Goal: Task Accomplishment & Management: Manage account settings

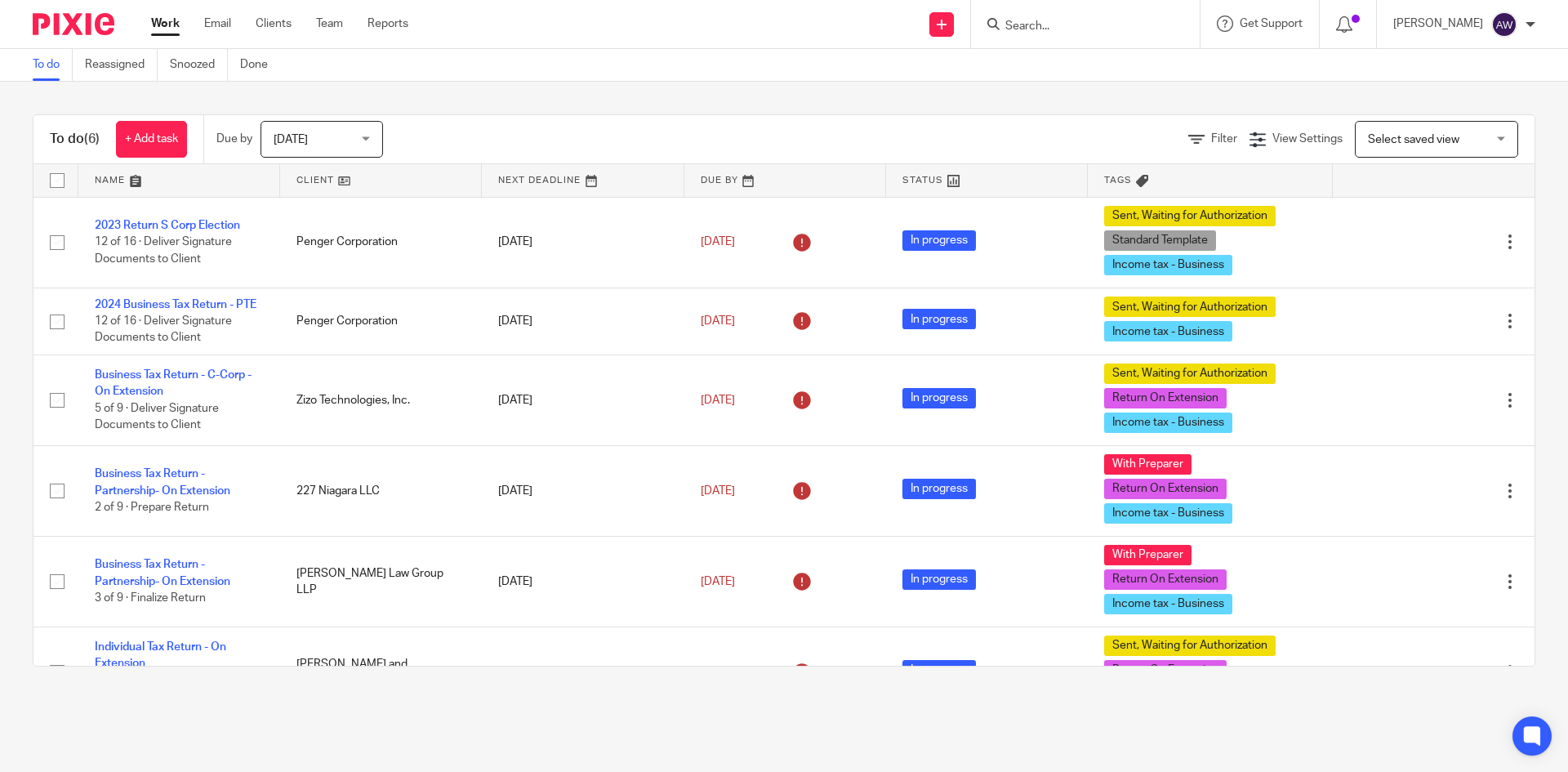
click at [332, 155] on span "[DATE]" at bounding box center [317, 138] width 87 height 34
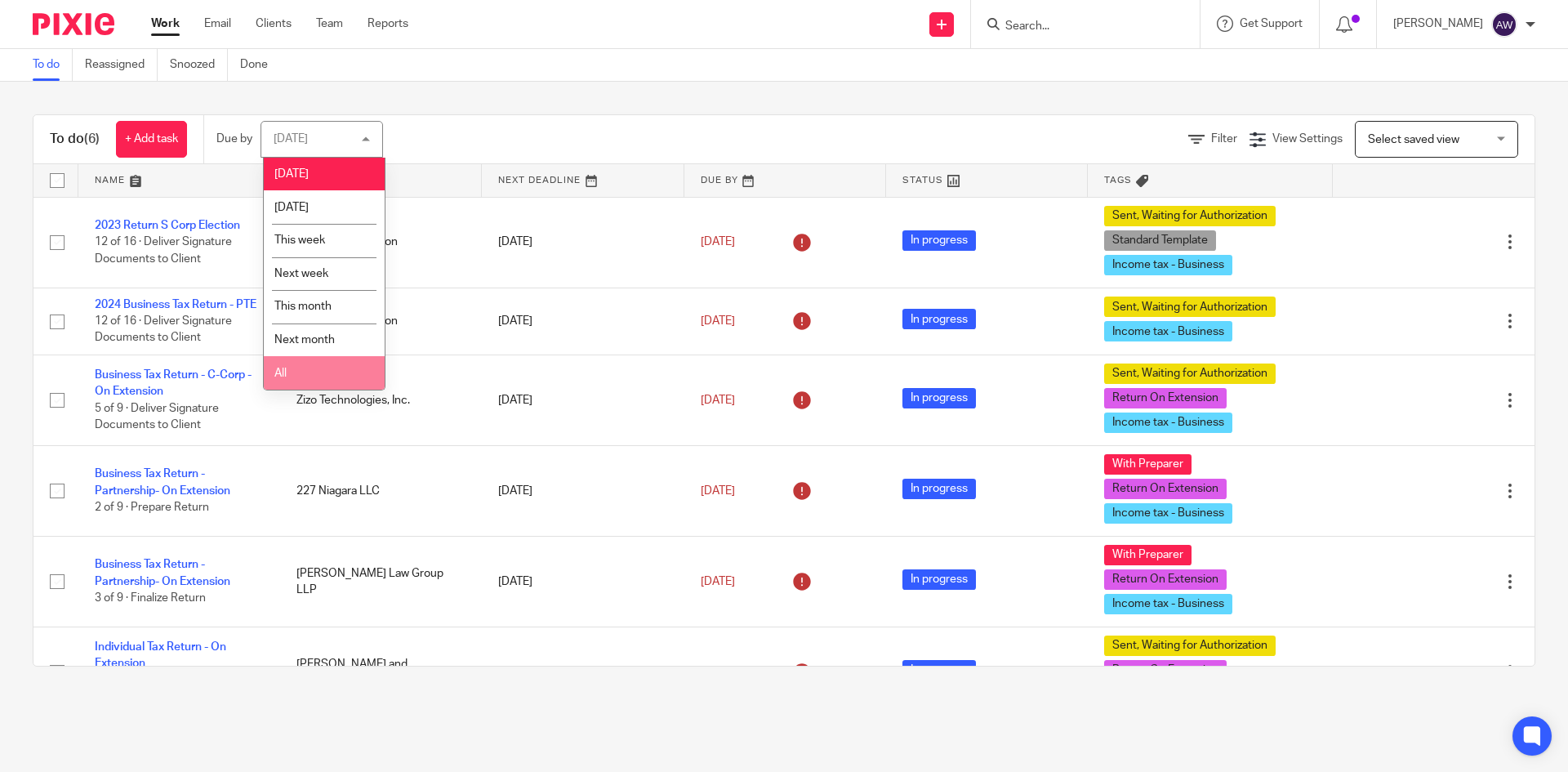
click at [334, 375] on li "All" at bounding box center [324, 373] width 120 height 34
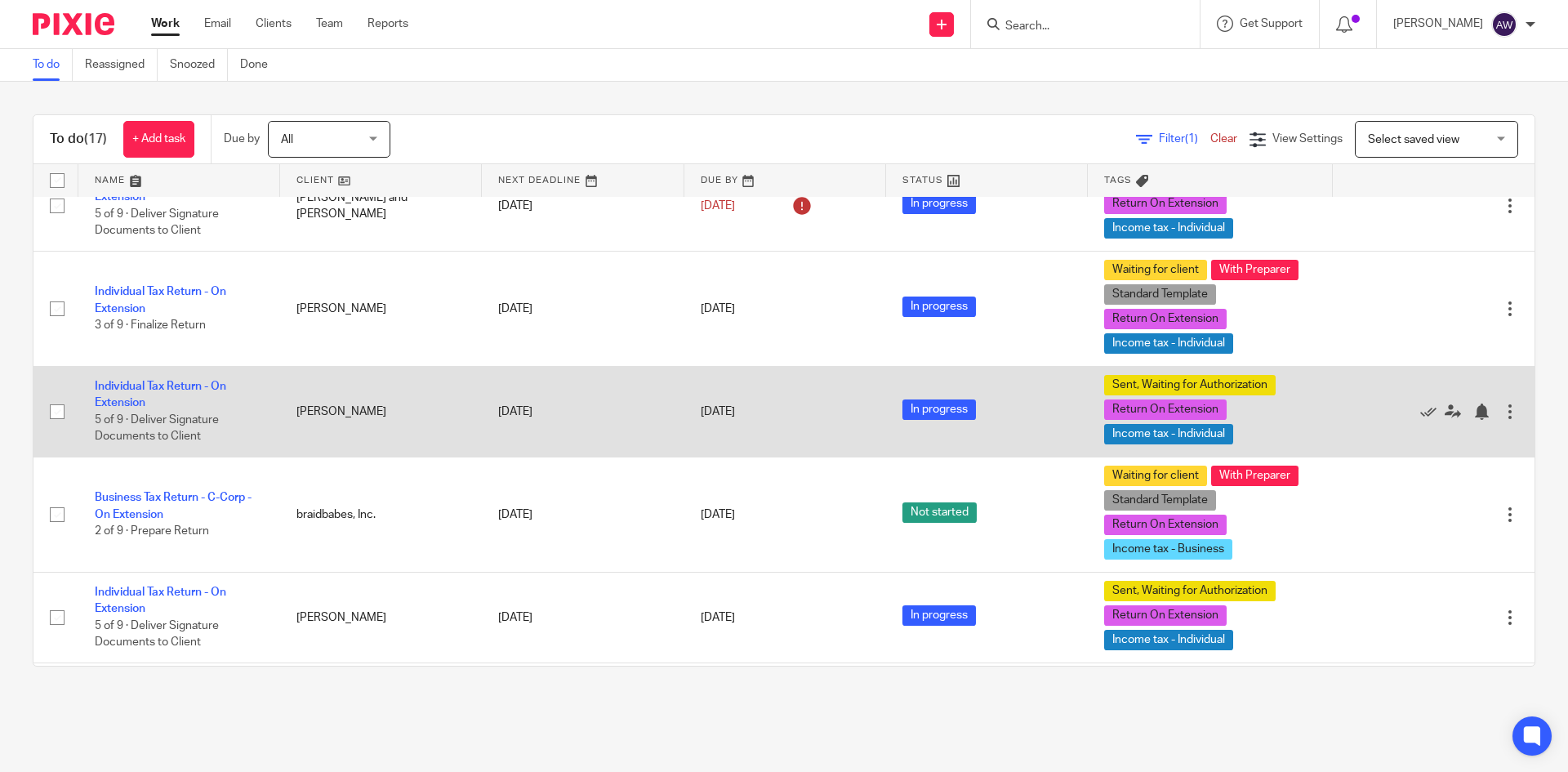
scroll to position [490, 0]
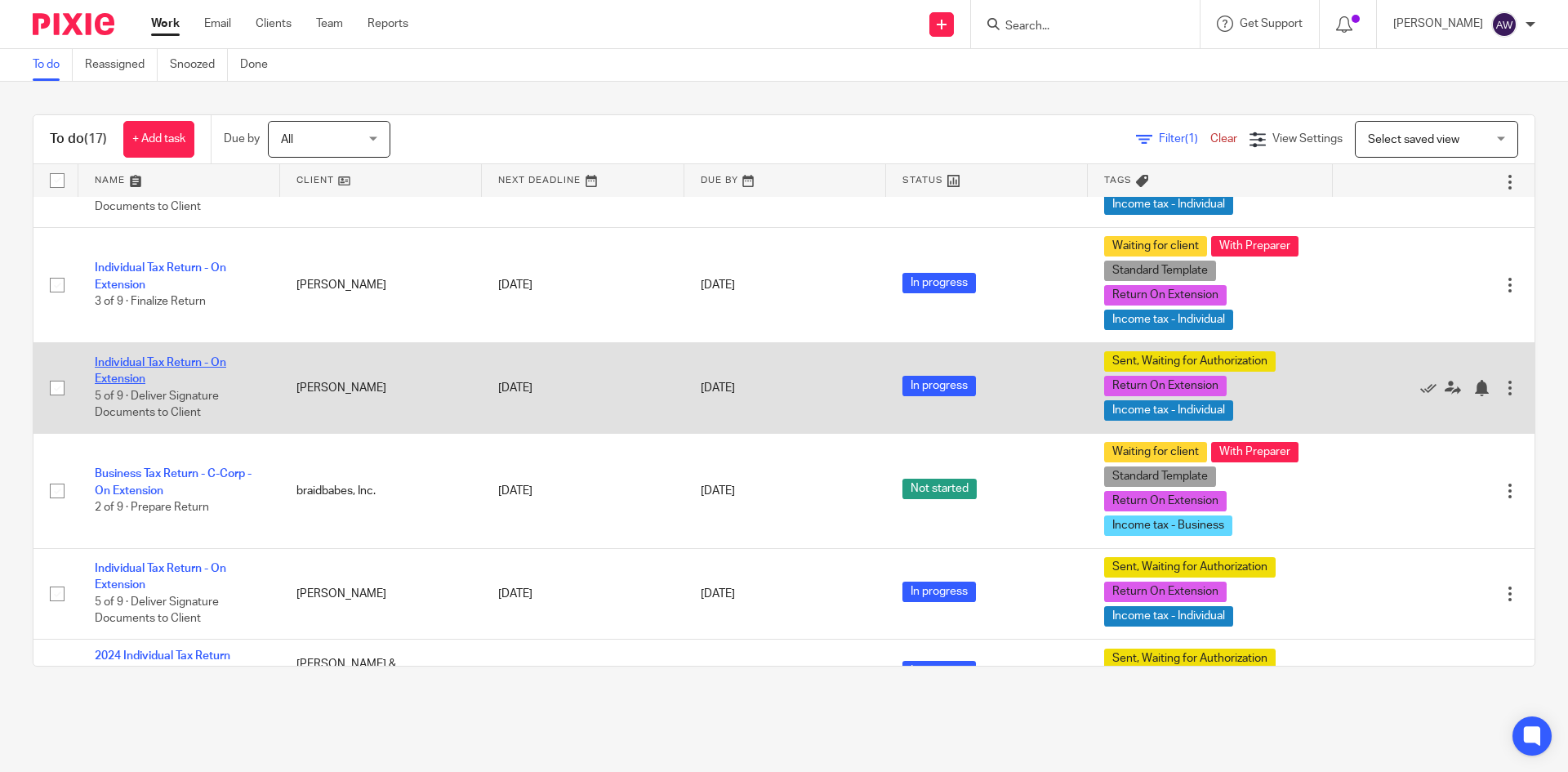
click at [203, 377] on link "Individual Tax Return - On Extension" at bounding box center [160, 370] width 131 height 28
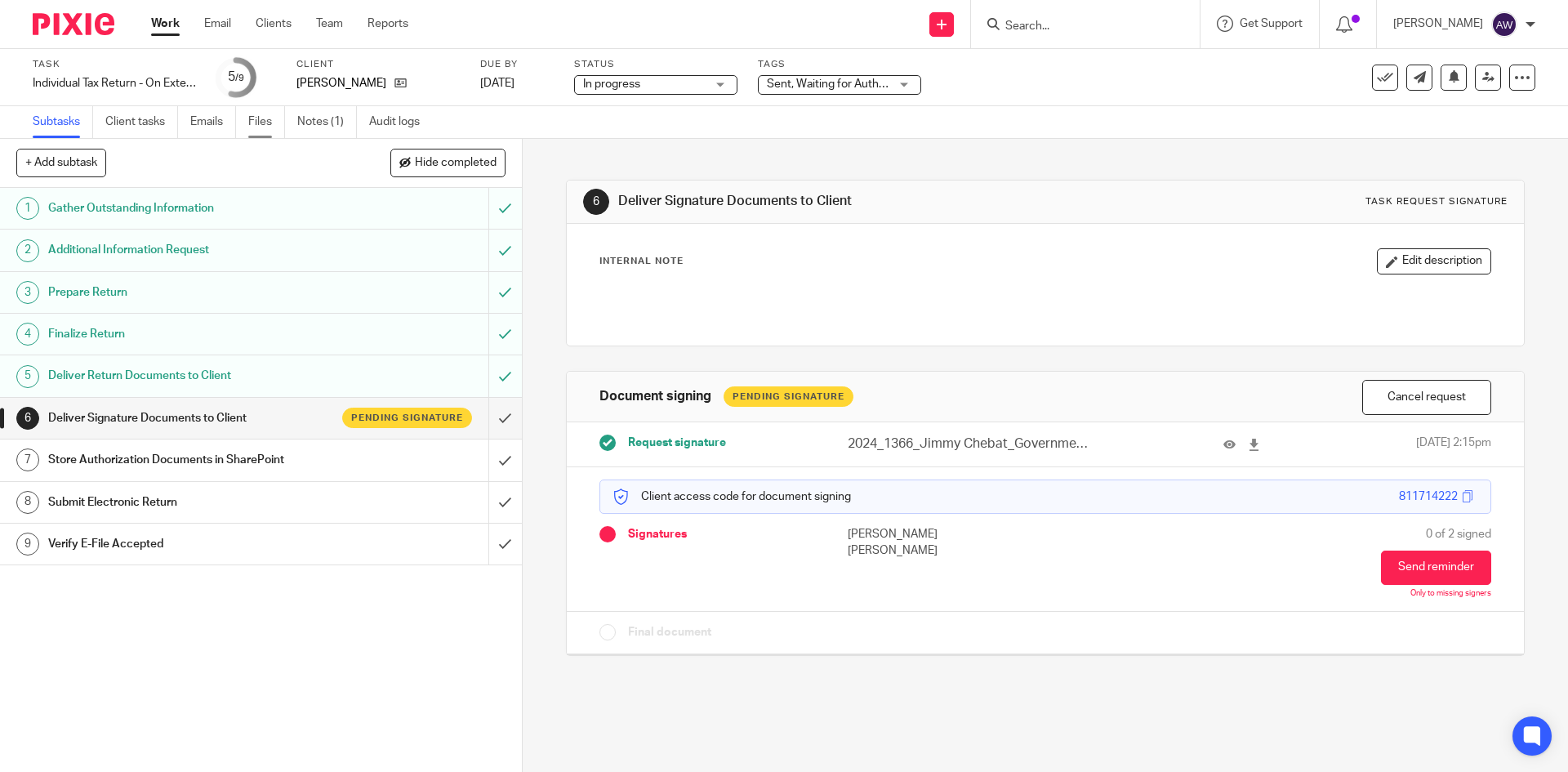
click at [262, 118] on link "Files" at bounding box center [266, 122] width 37 height 32
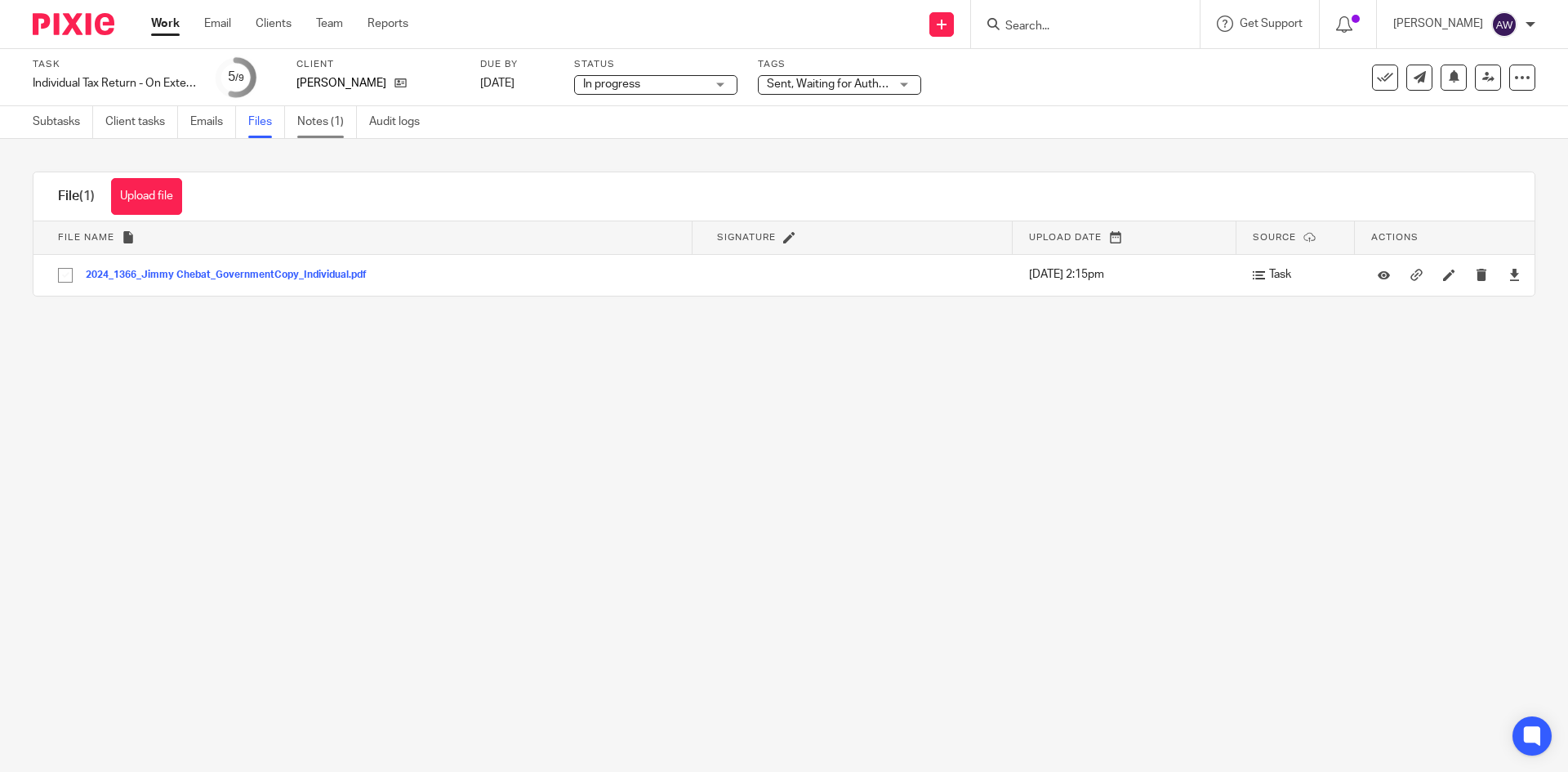
click at [342, 127] on link "Notes (1)" at bounding box center [326, 122] width 60 height 32
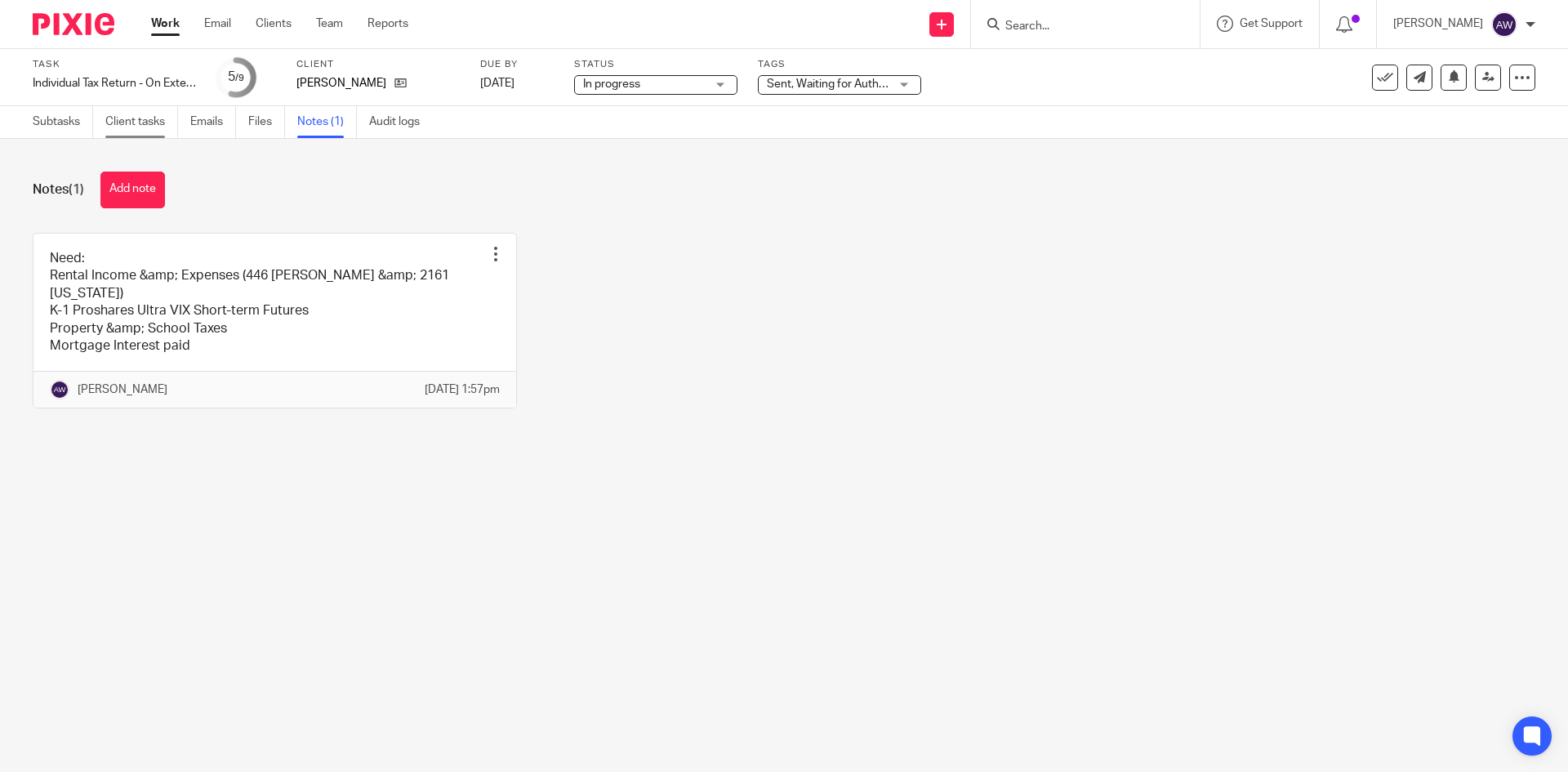
click at [121, 125] on link "Client tasks" at bounding box center [141, 122] width 72 height 32
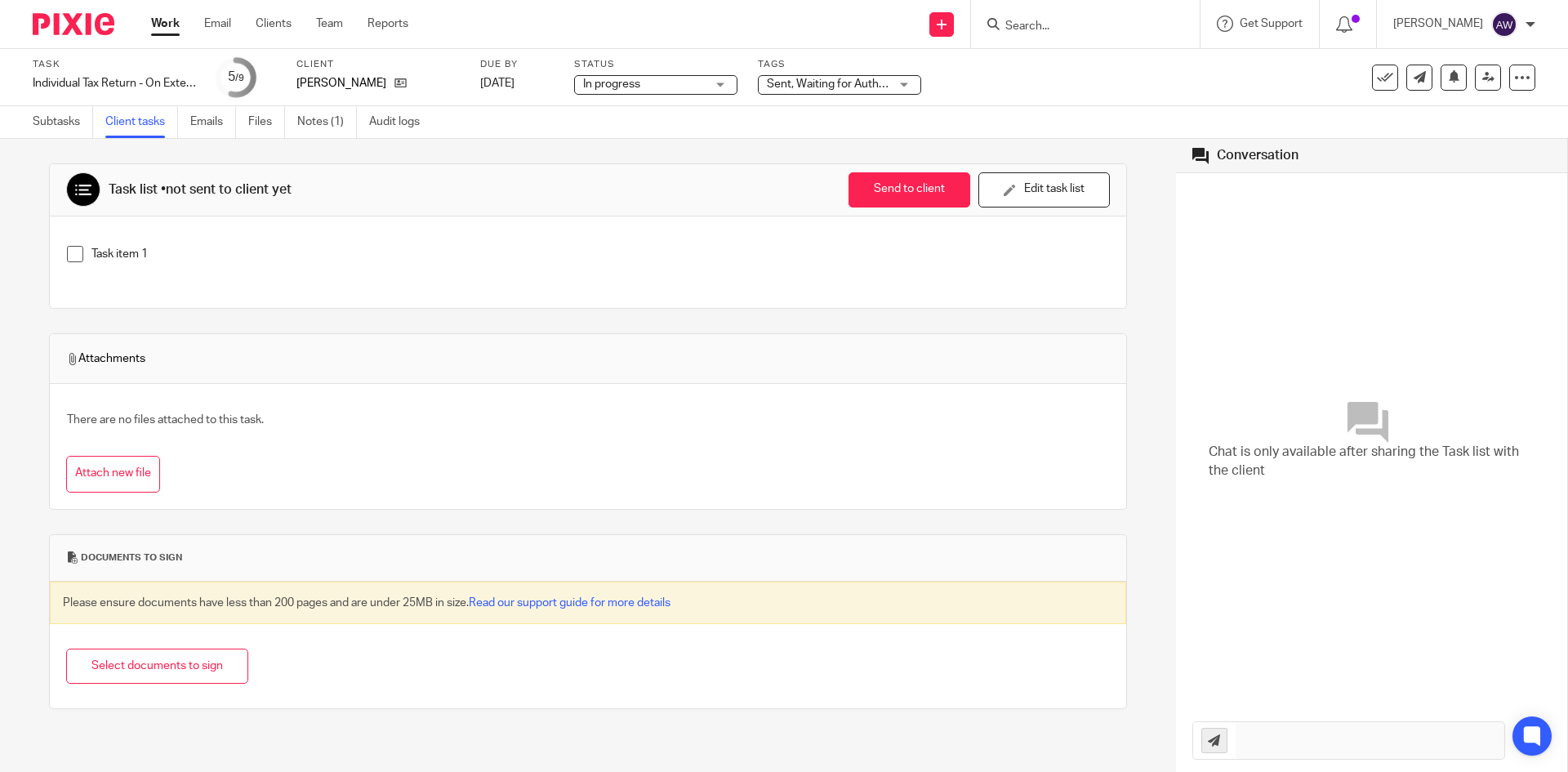
click at [161, 19] on link "Work" at bounding box center [165, 23] width 29 height 16
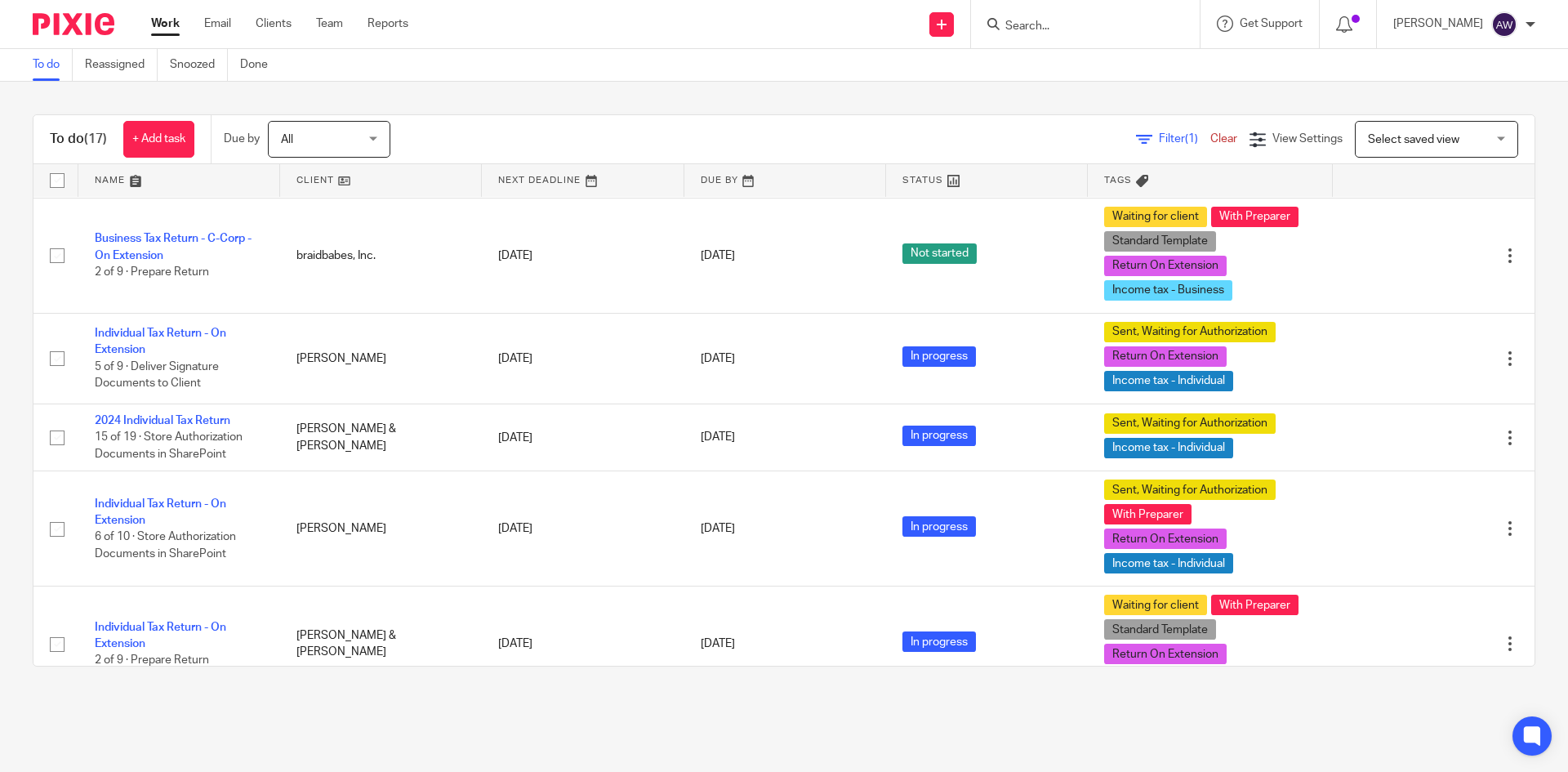
scroll to position [735, 0]
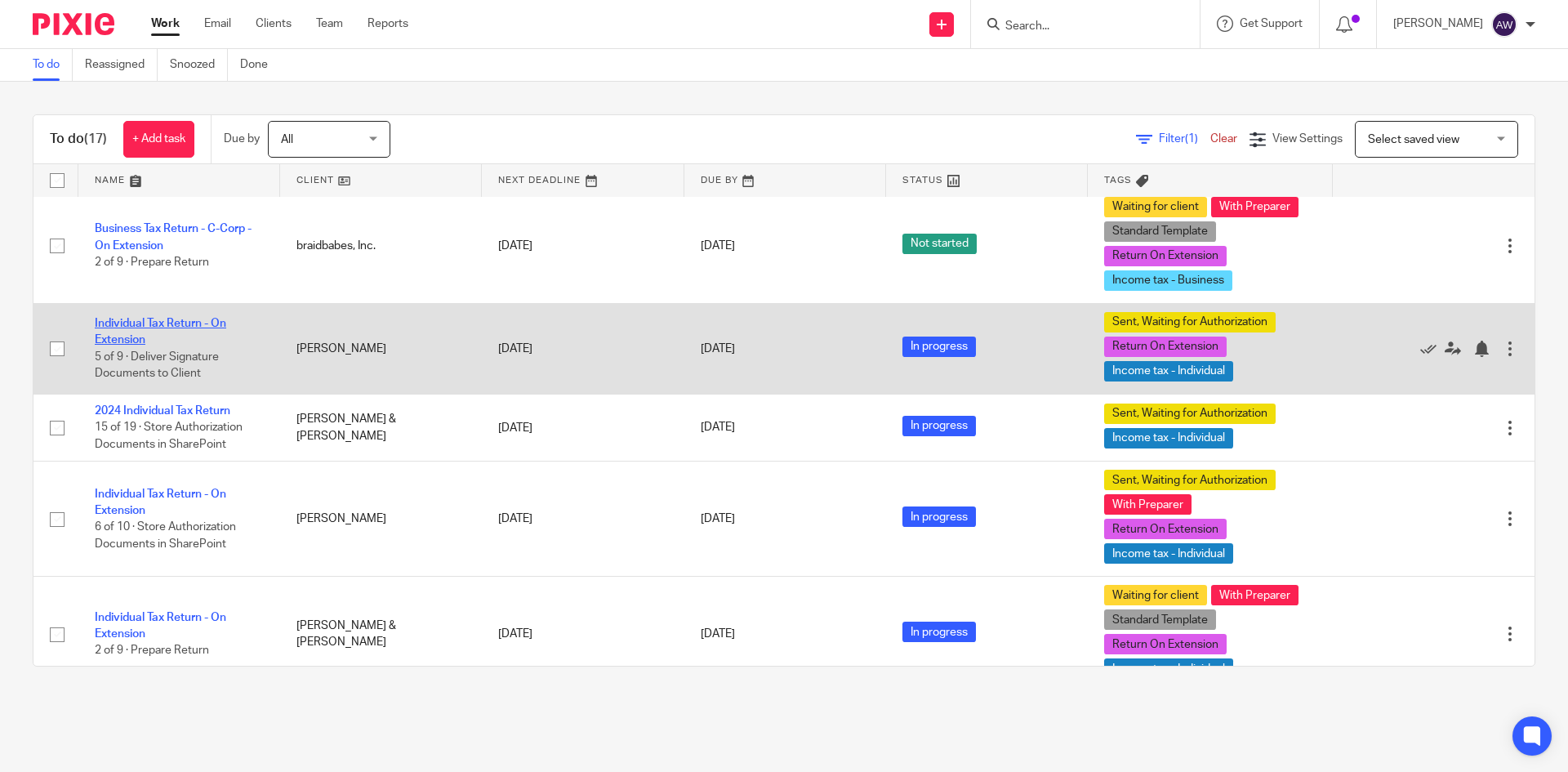
click at [138, 339] on link "Individual Tax Return - On Extension" at bounding box center [160, 331] width 131 height 28
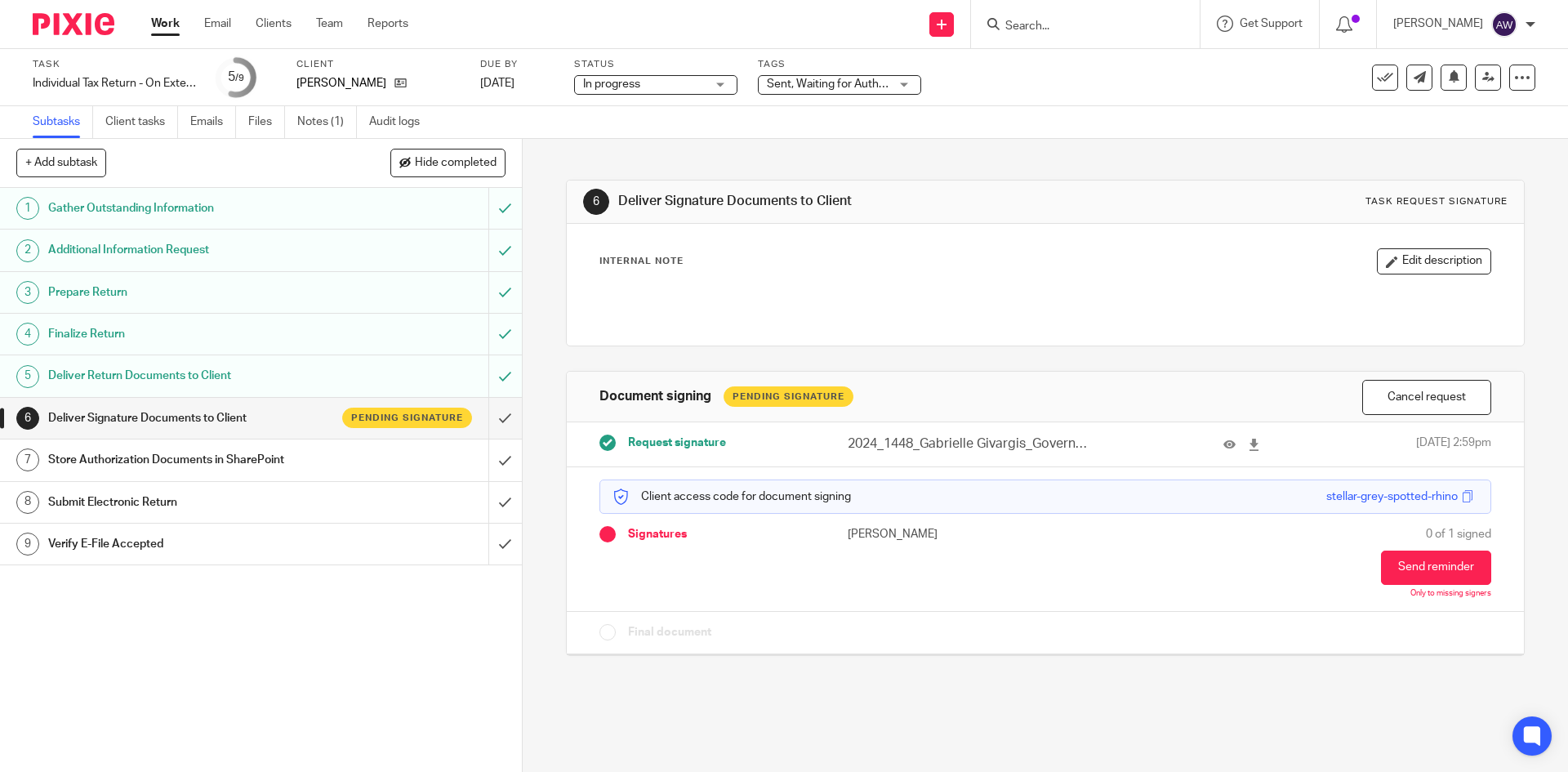
click at [145, 19] on div "Work Email Clients Team Reports Work Email Clients Team Reports Settings" at bounding box center [284, 24] width 298 height 48
click at [165, 29] on link "Work" at bounding box center [165, 23] width 29 height 16
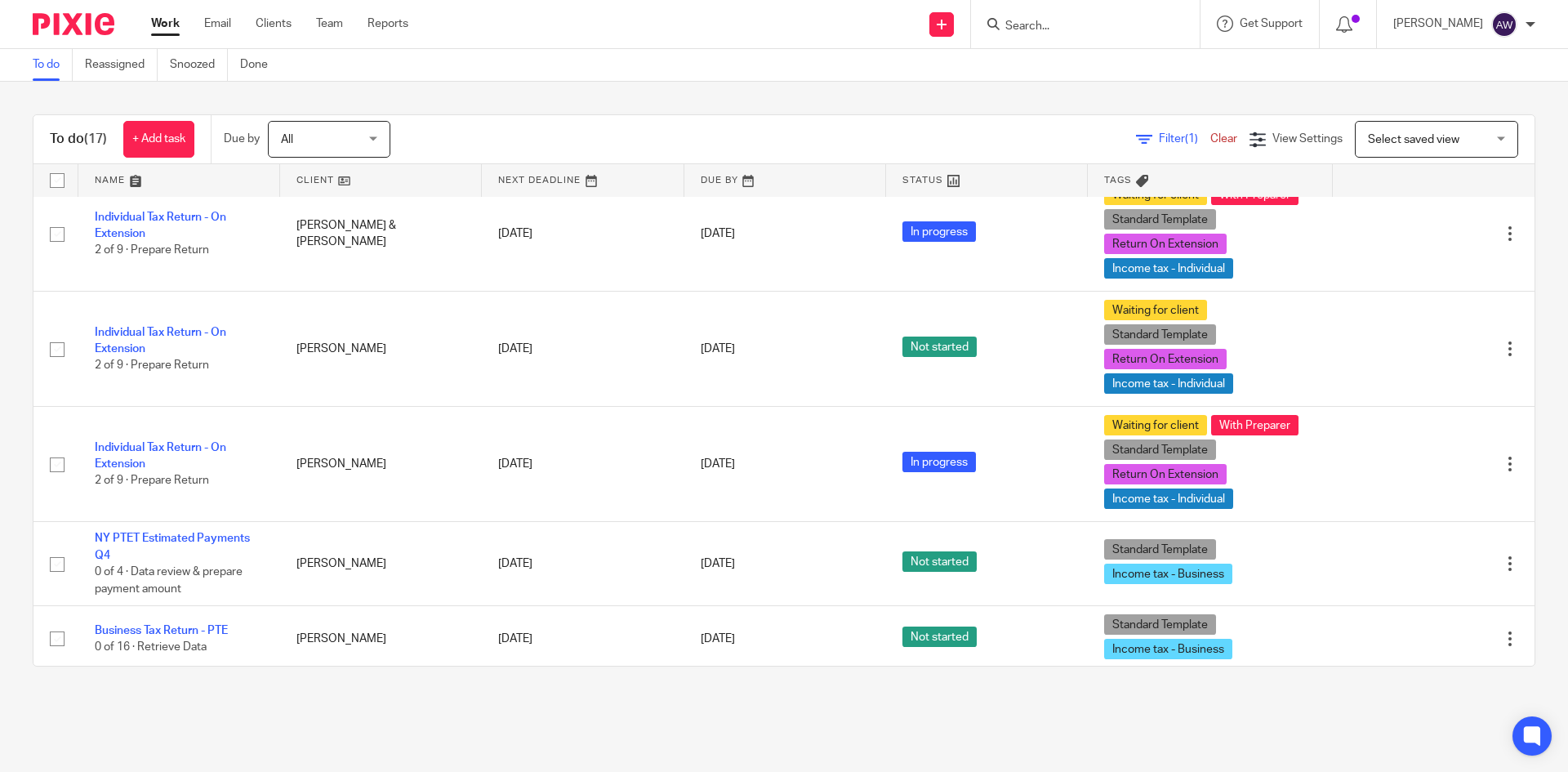
scroll to position [1144, 0]
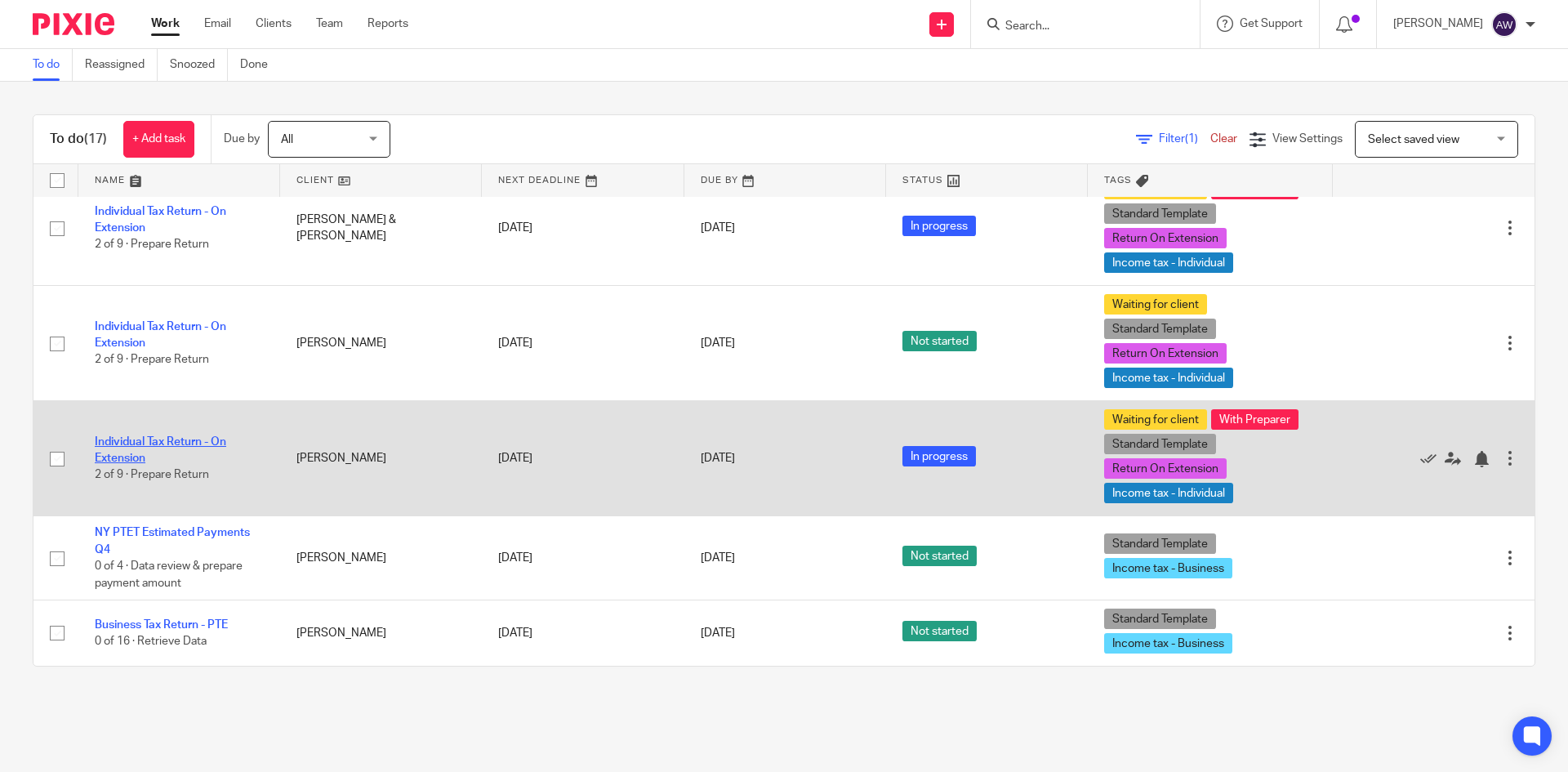
click at [128, 455] on link "Individual Tax Return - On Extension" at bounding box center [160, 450] width 131 height 28
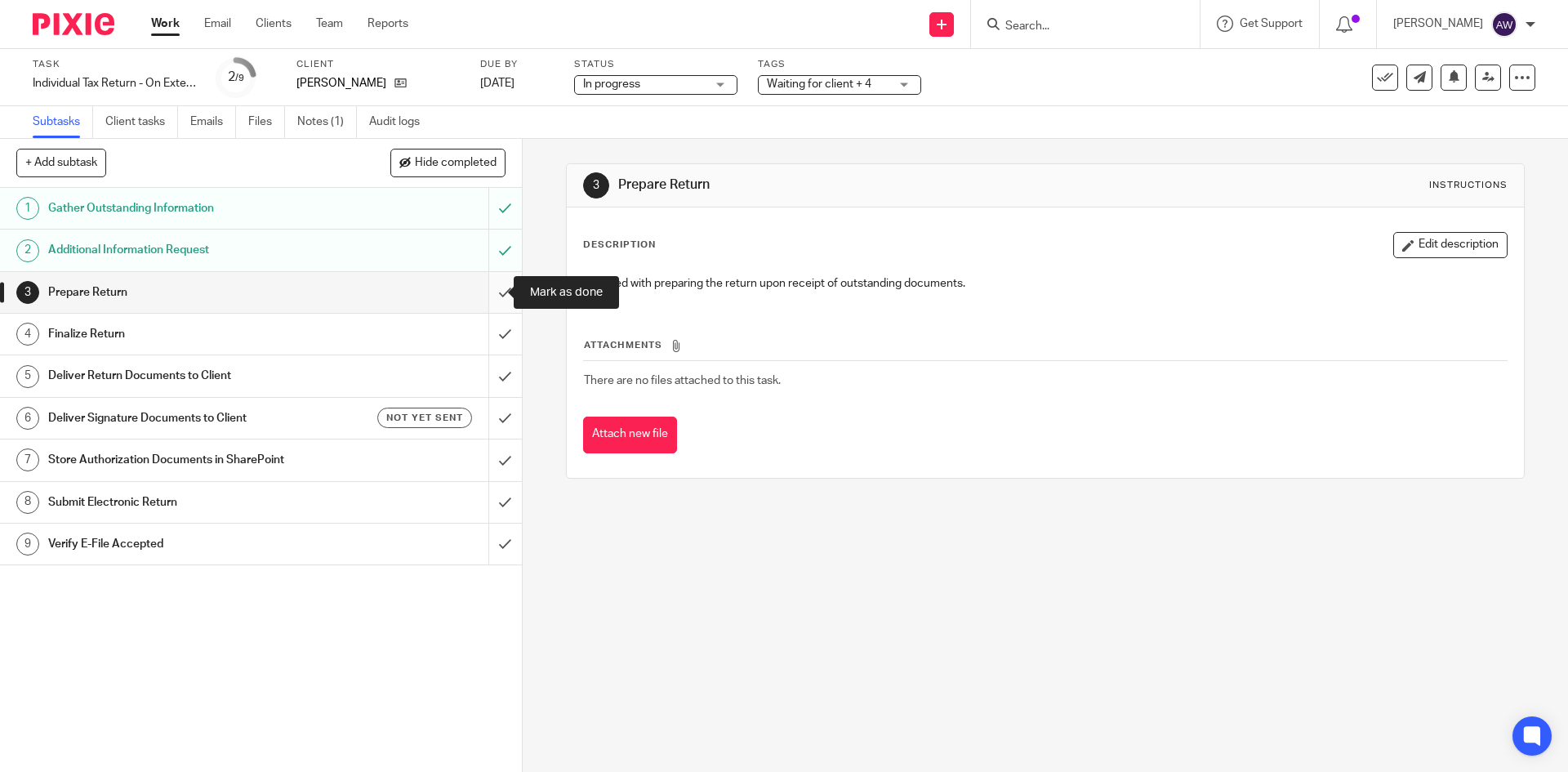
click at [498, 295] on input "submit" at bounding box center [260, 293] width 522 height 41
click at [867, 82] on span "Waiting for client + 4" at bounding box center [819, 84] width 104 height 12
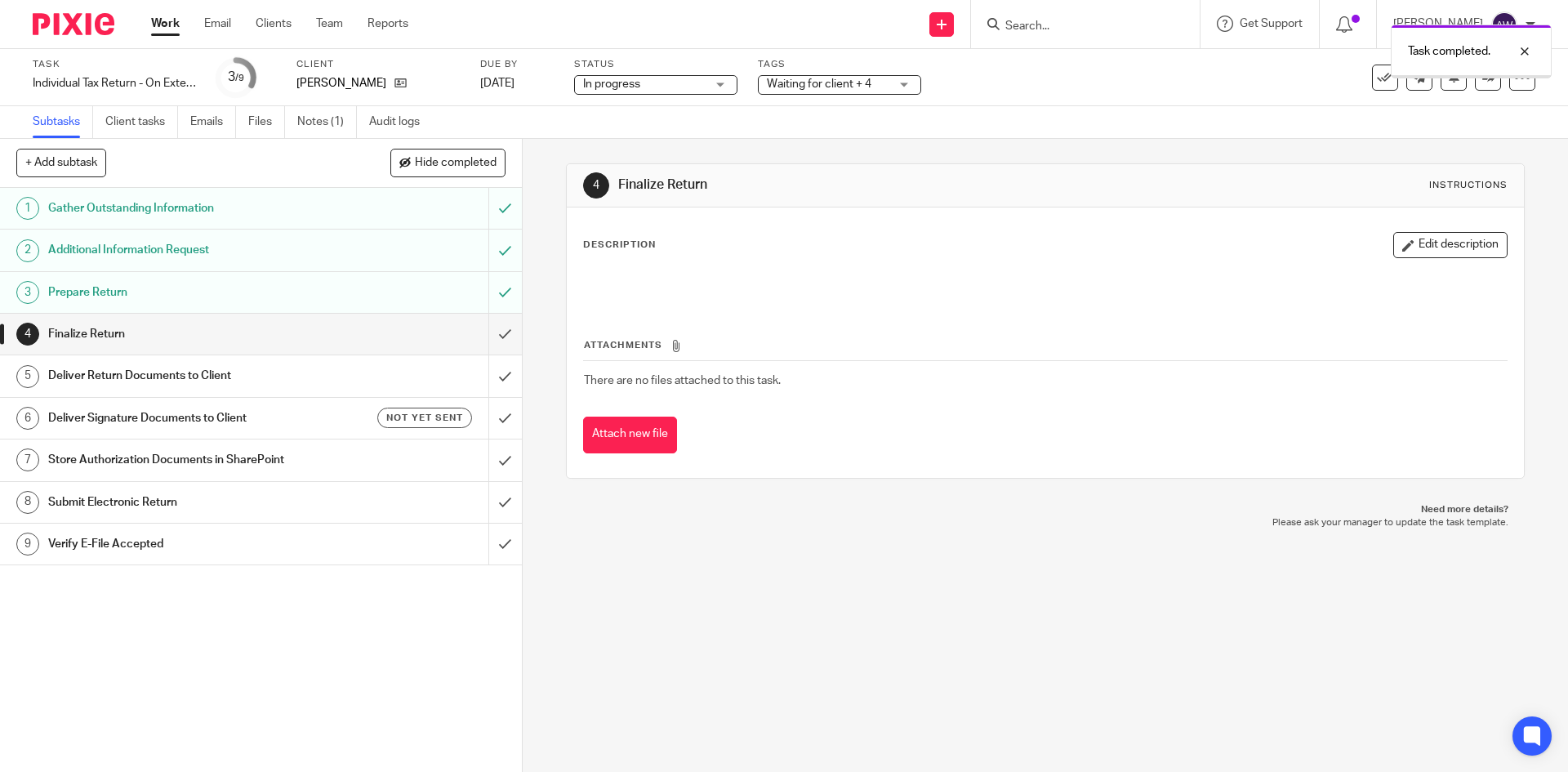
click at [833, 74] on div "Task completed." at bounding box center [1168, 47] width 768 height 62
click at [827, 81] on span "Waiting for client + 4" at bounding box center [819, 84] width 104 height 12
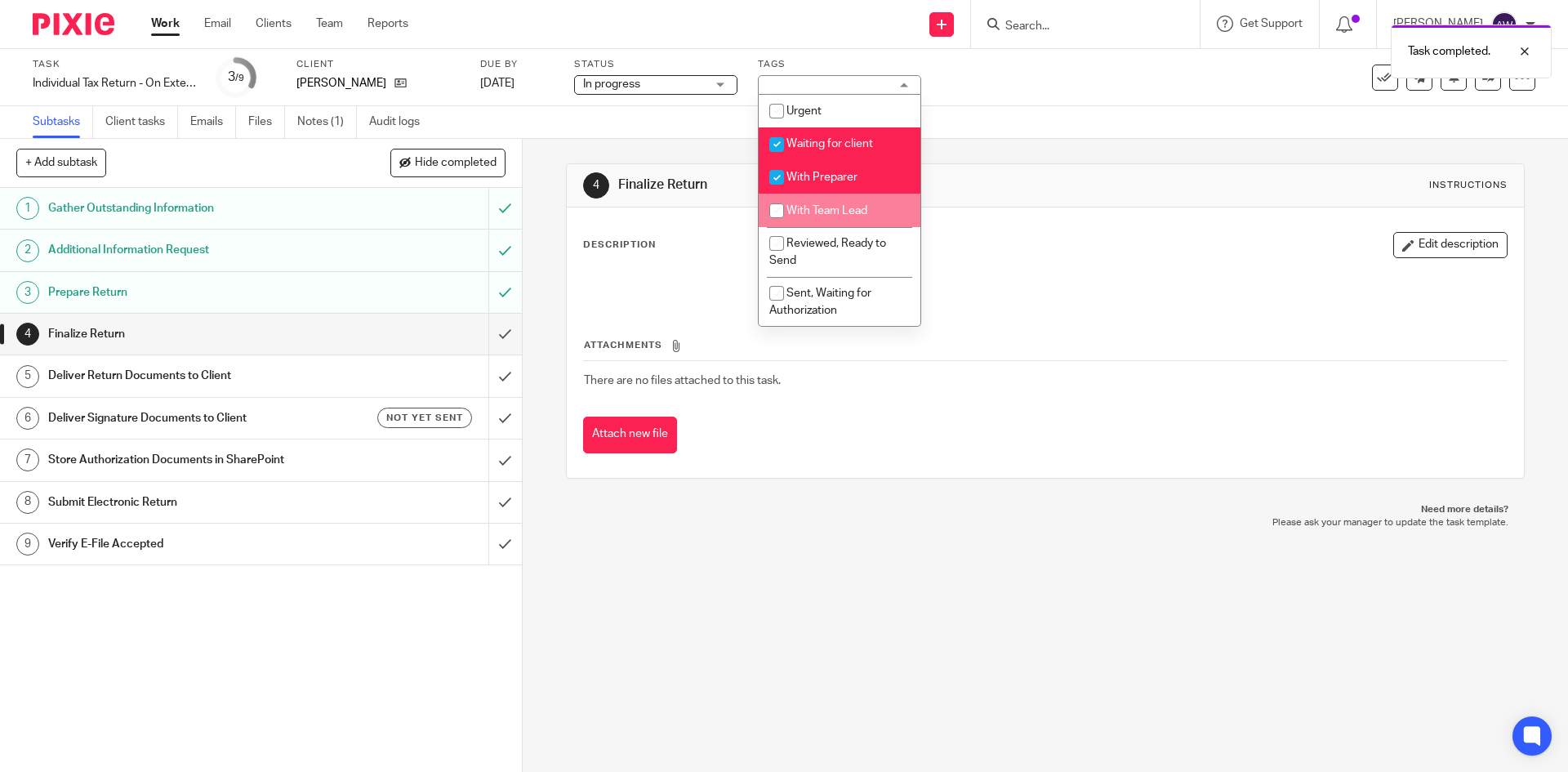
drag, startPoint x: 838, startPoint y: 201, endPoint x: 838, endPoint y: 189, distance: 12.0
click at [838, 200] on li "With Team Lead" at bounding box center [839, 211] width 161 height 34
checkbox input "true"
click at [838, 181] on span "With Preparer" at bounding box center [822, 177] width 71 height 12
checkbox input "false"
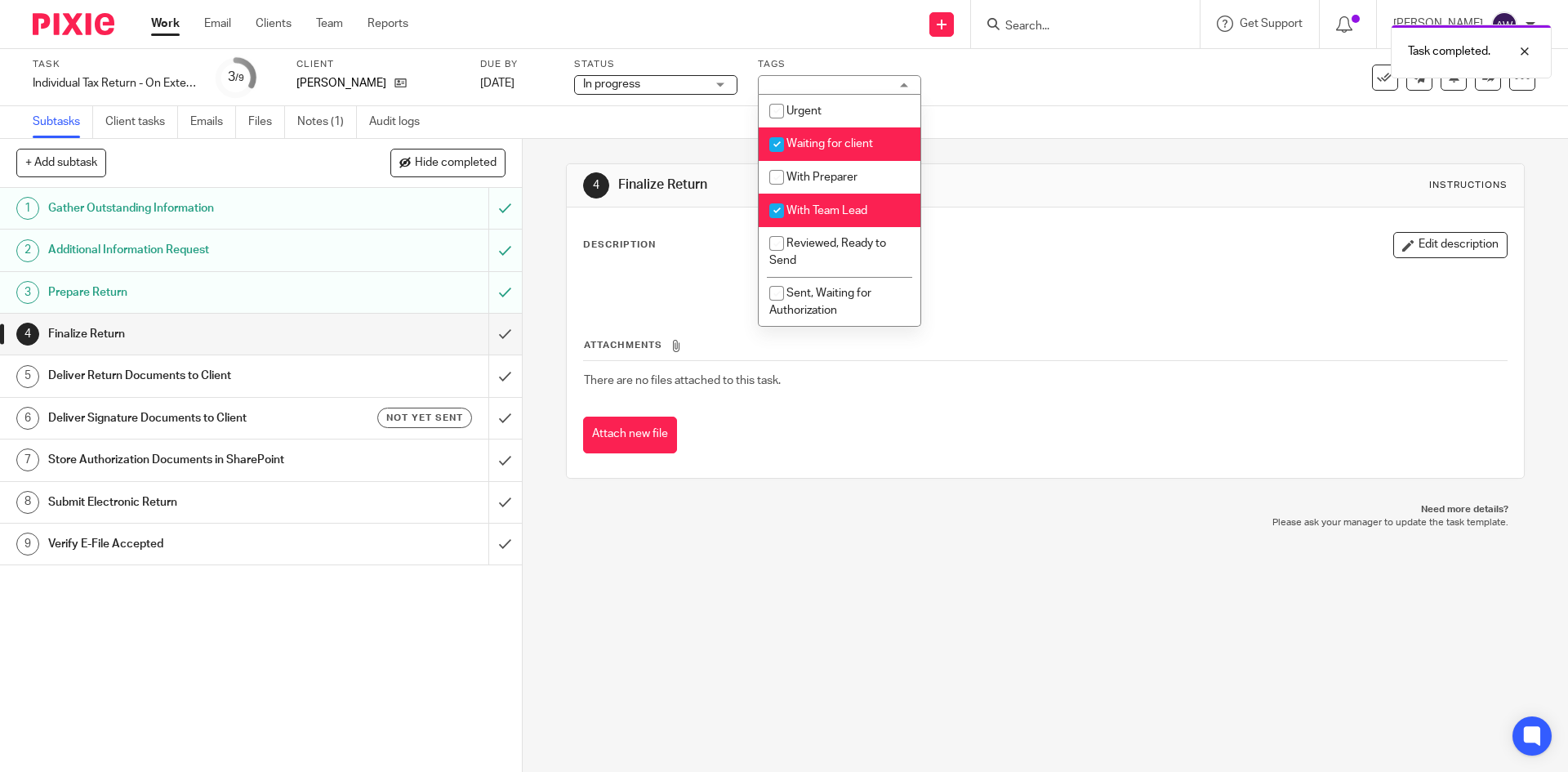
click at [837, 154] on li "Waiting for client" at bounding box center [839, 145] width 161 height 34
checkbox input "false"
click at [694, 138] on div "Subtasks Client tasks Emails Files Notes (1) Audit logs" at bounding box center [784, 122] width 1568 height 33
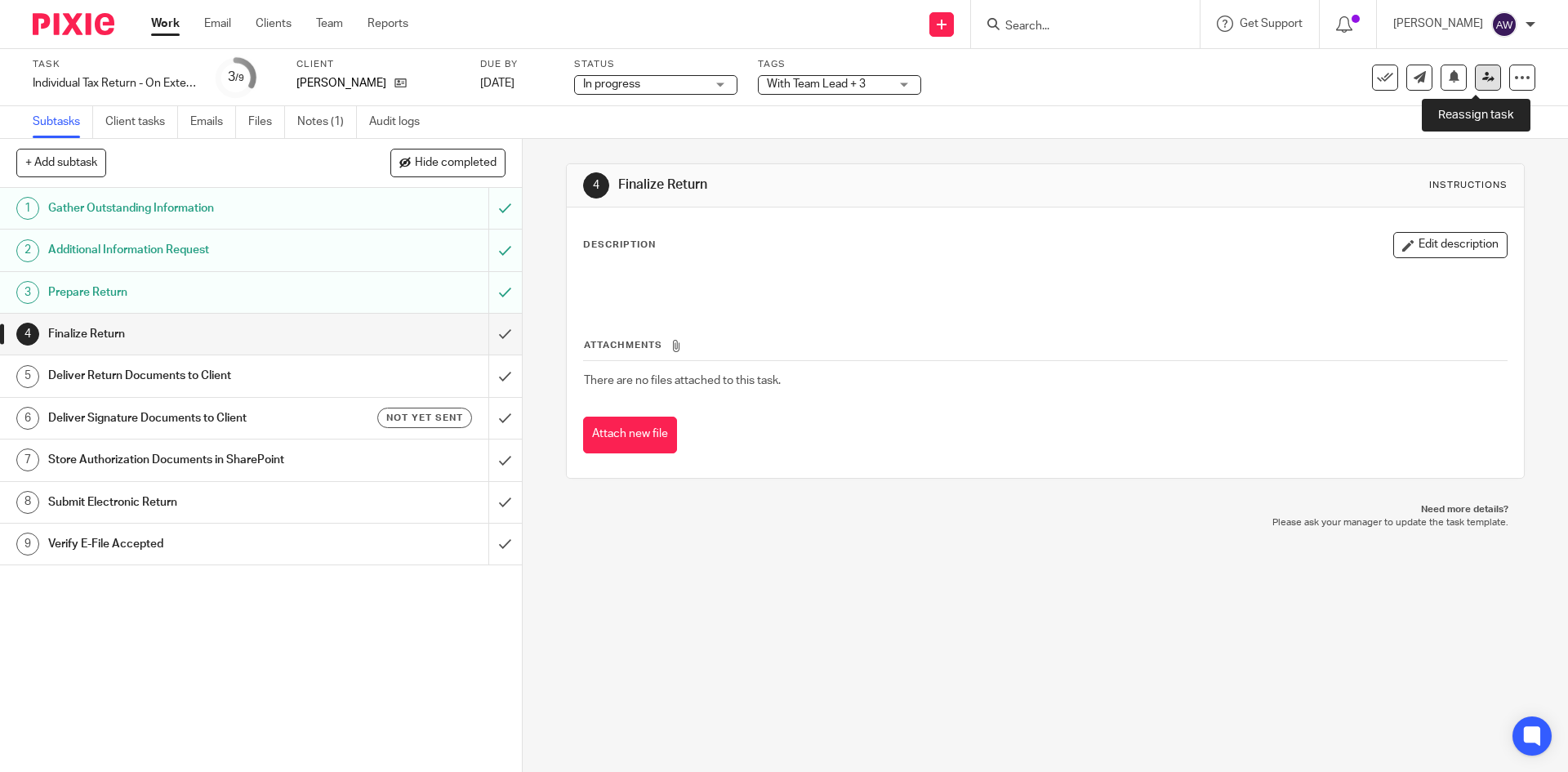
click at [1474, 76] on link at bounding box center [1487, 77] width 26 height 26
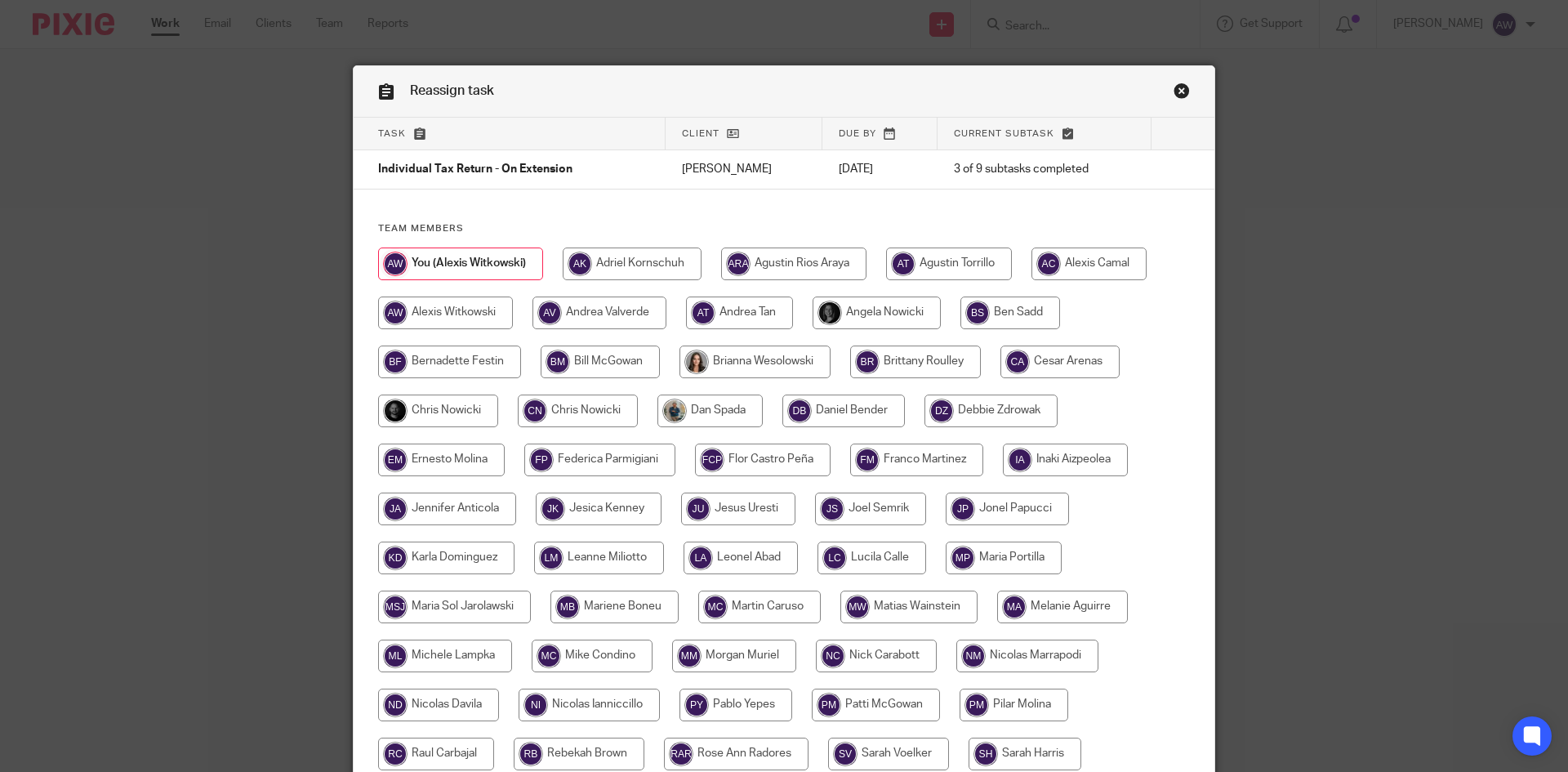
click at [419, 394] on div at bounding box center [784, 541] width 812 height 588
click at [424, 403] on input "radio" at bounding box center [438, 411] width 120 height 33
radio input "true"
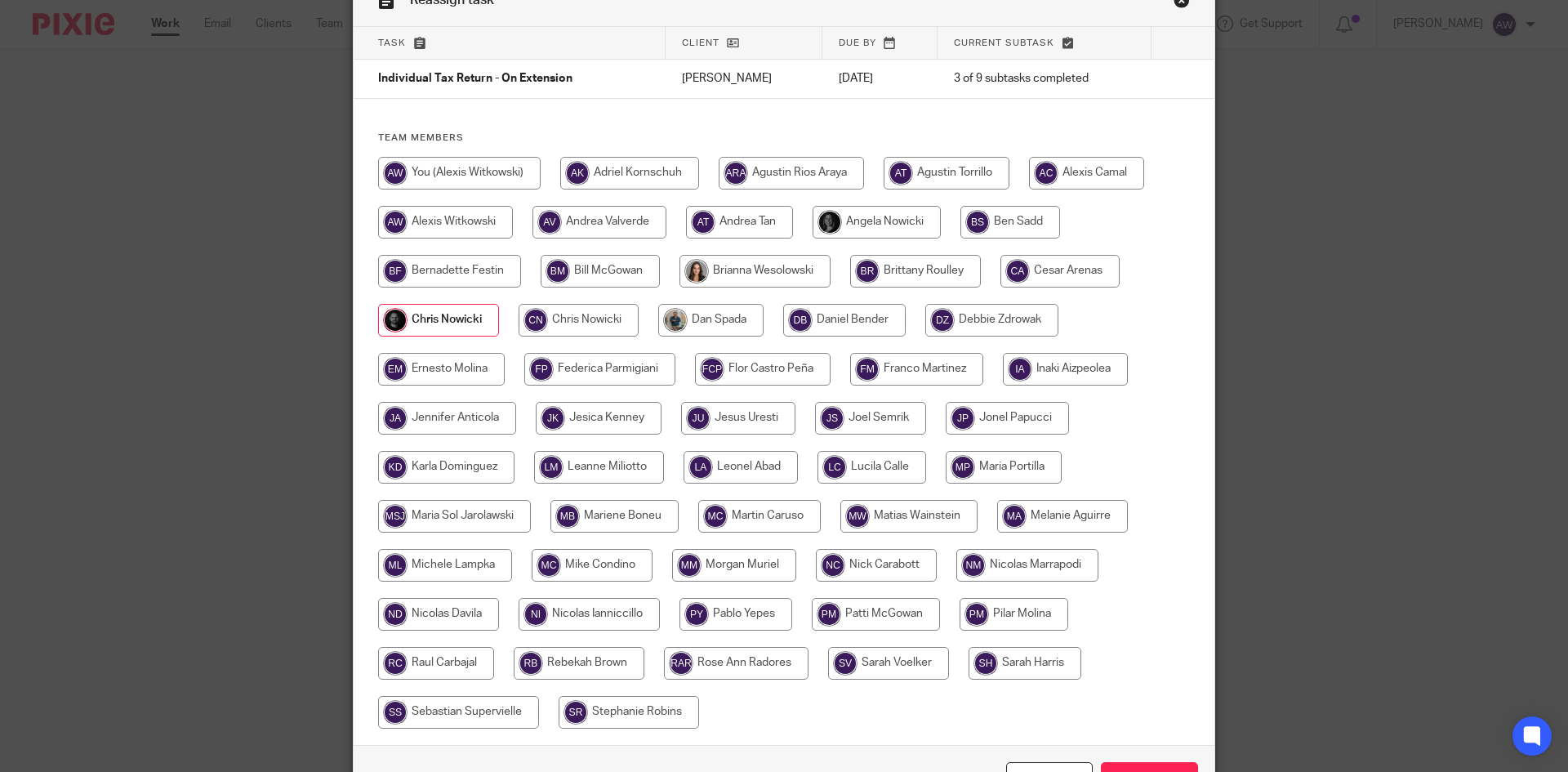
scroll to position [198, 0]
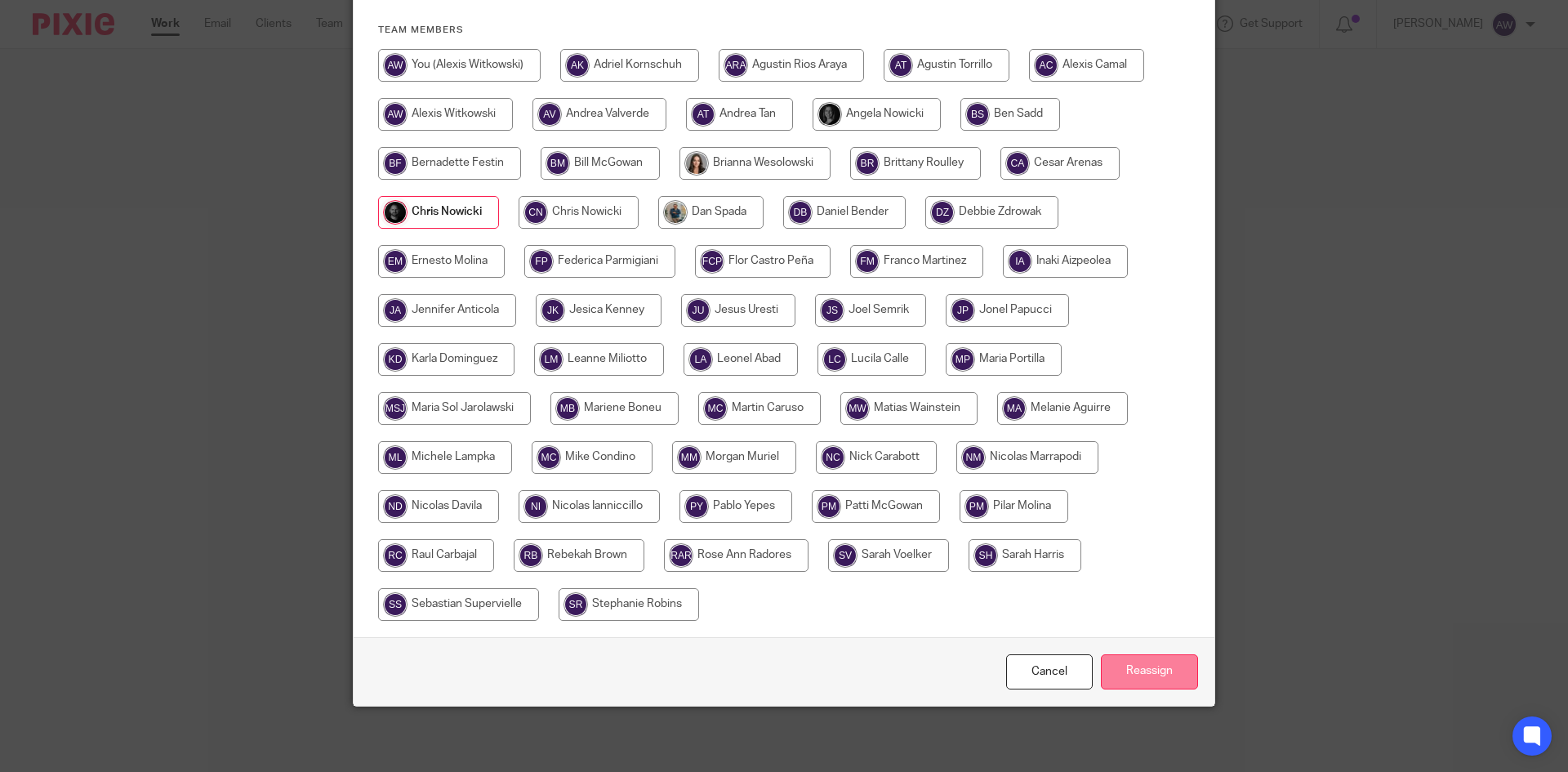
click at [1126, 674] on input "Reassign" at bounding box center [1149, 671] width 97 height 35
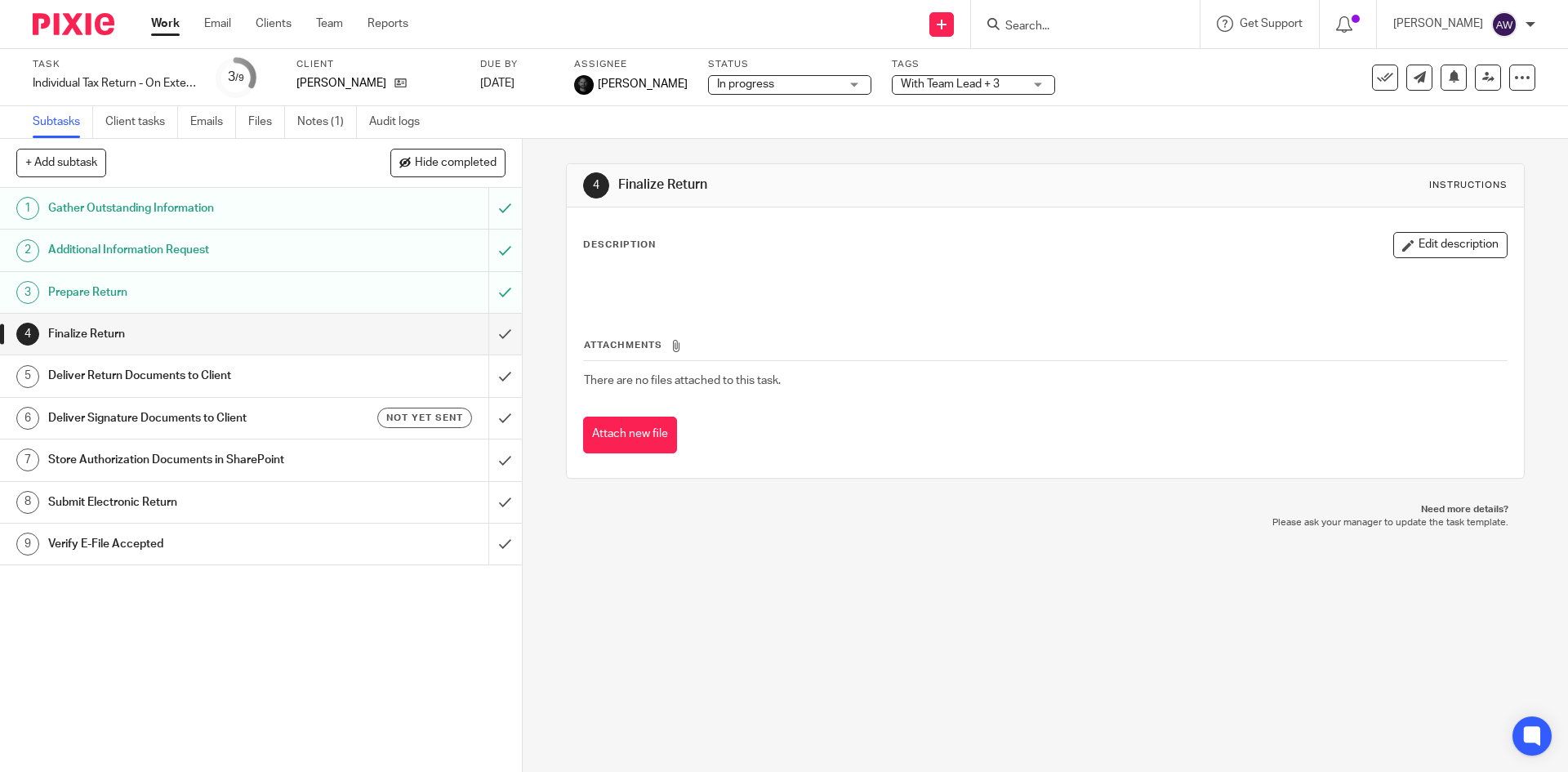
click at [163, 22] on link "Work" at bounding box center [165, 23] width 29 height 16
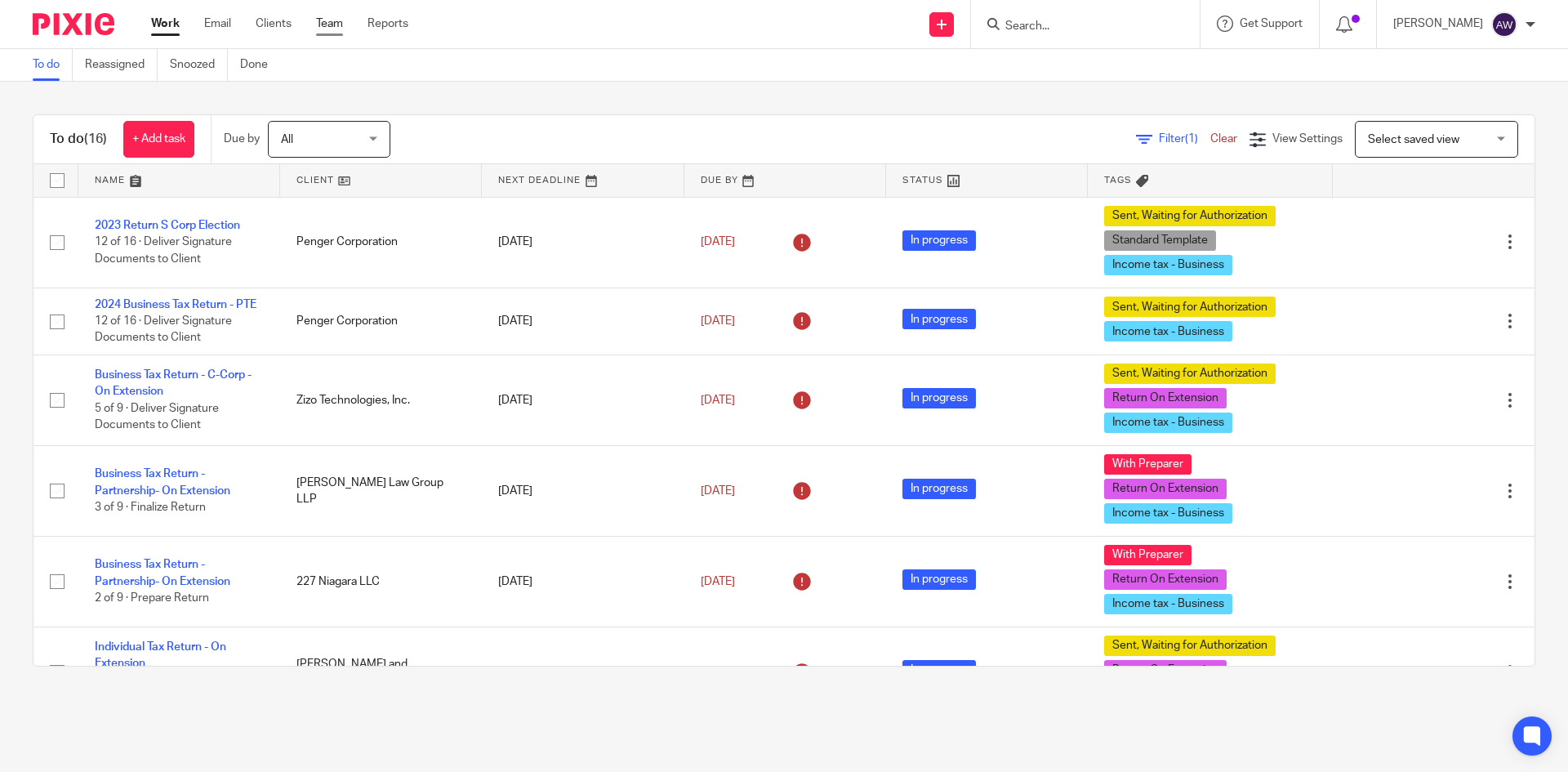
click at [341, 17] on link "Team" at bounding box center [329, 23] width 27 height 16
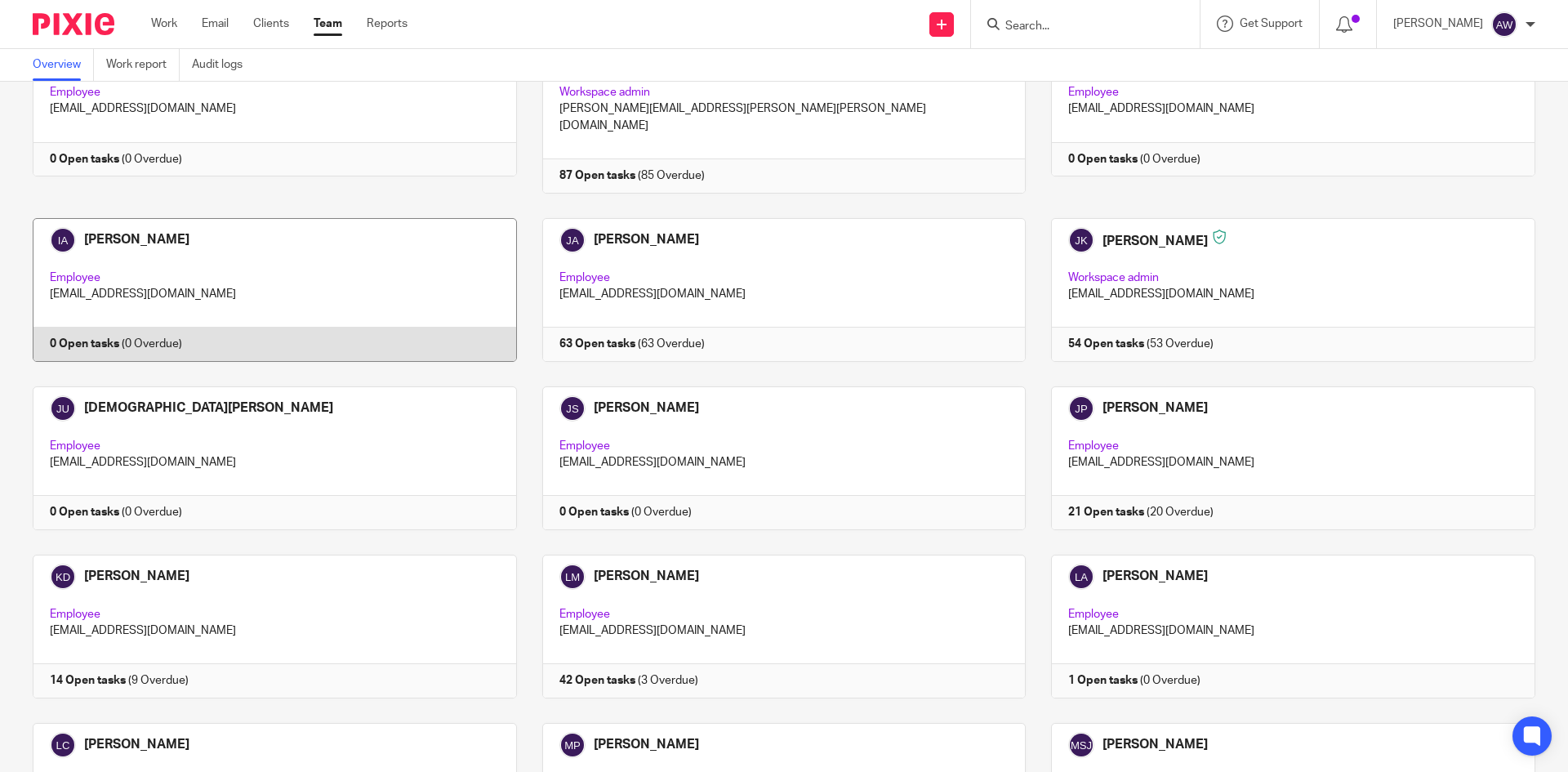
scroll to position [1552, 0]
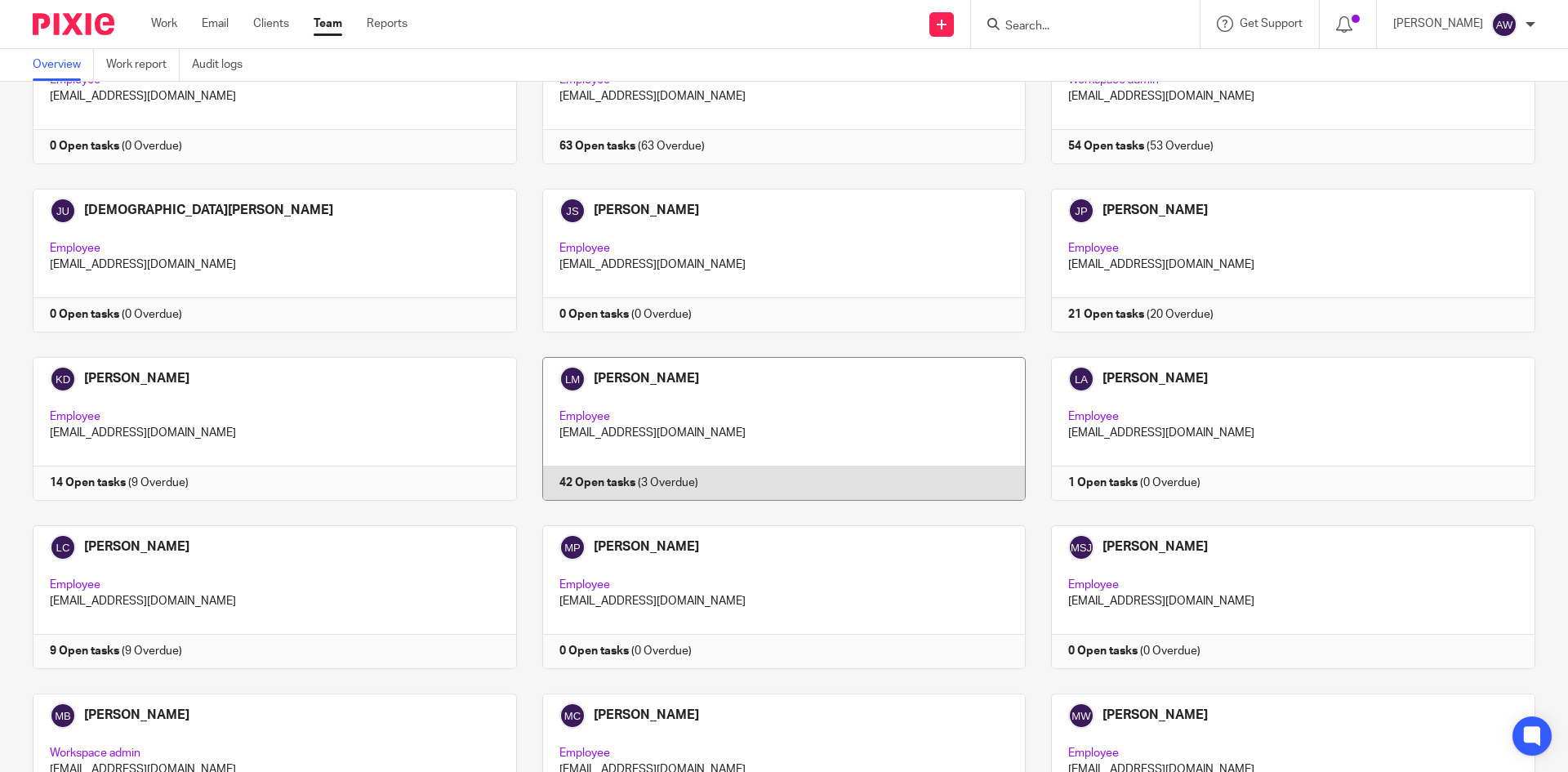
click at [790, 420] on link at bounding box center [772, 428] width 509 height 144
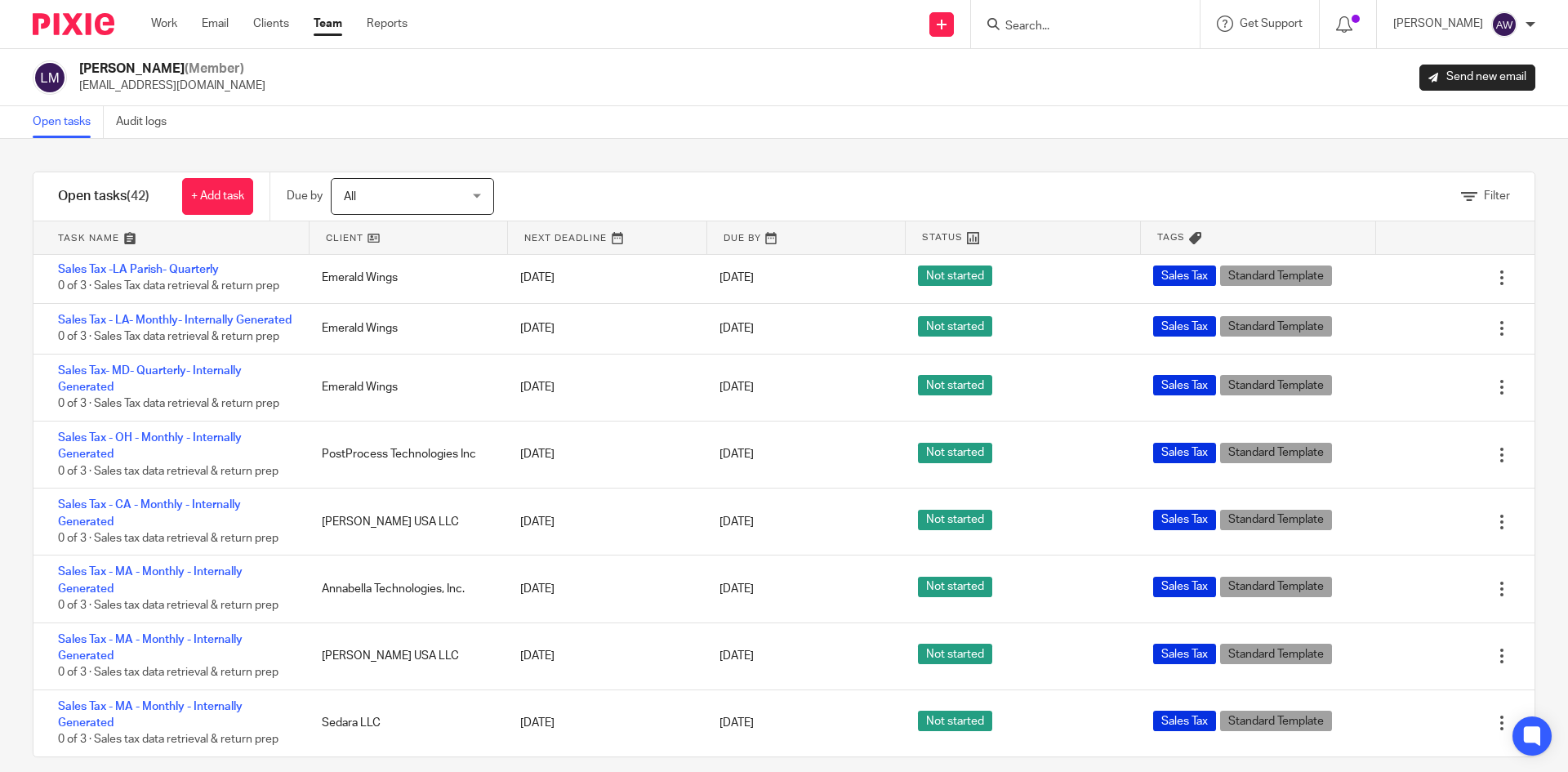
scroll to position [2293, 0]
click at [160, 21] on link "Work" at bounding box center [163, 23] width 26 height 16
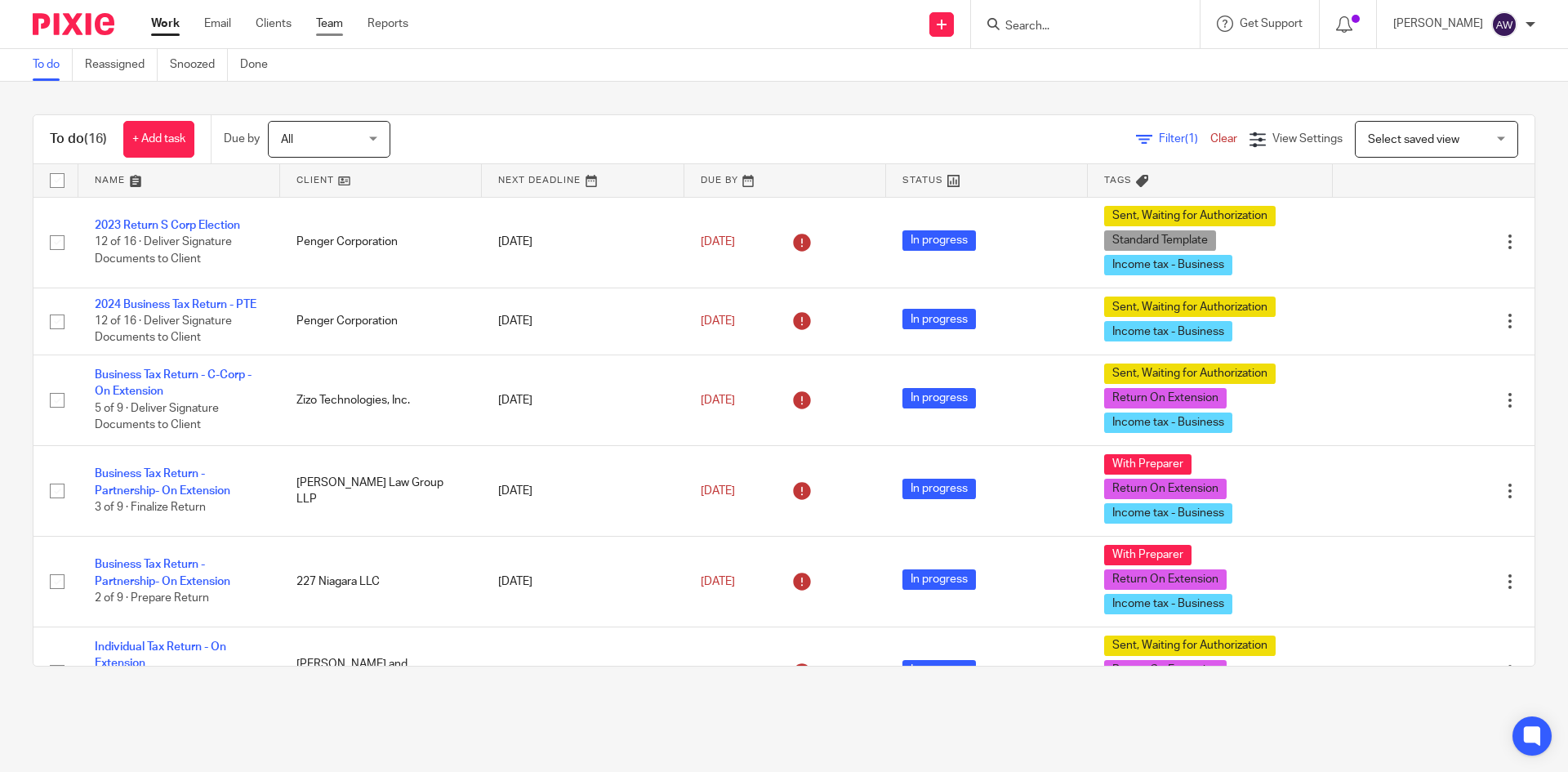
click at [334, 28] on link "Team" at bounding box center [329, 23] width 27 height 16
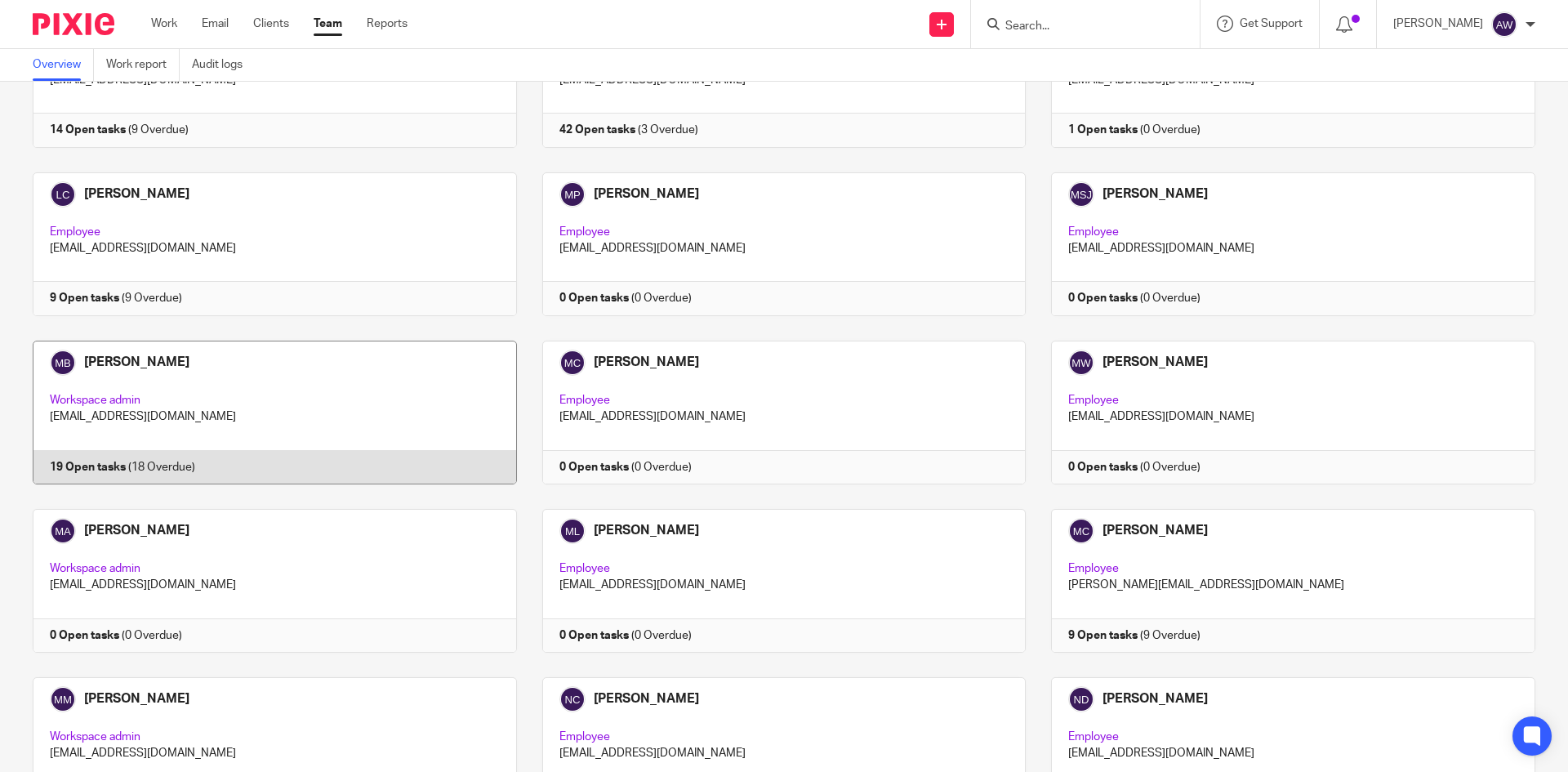
scroll to position [2043, 0]
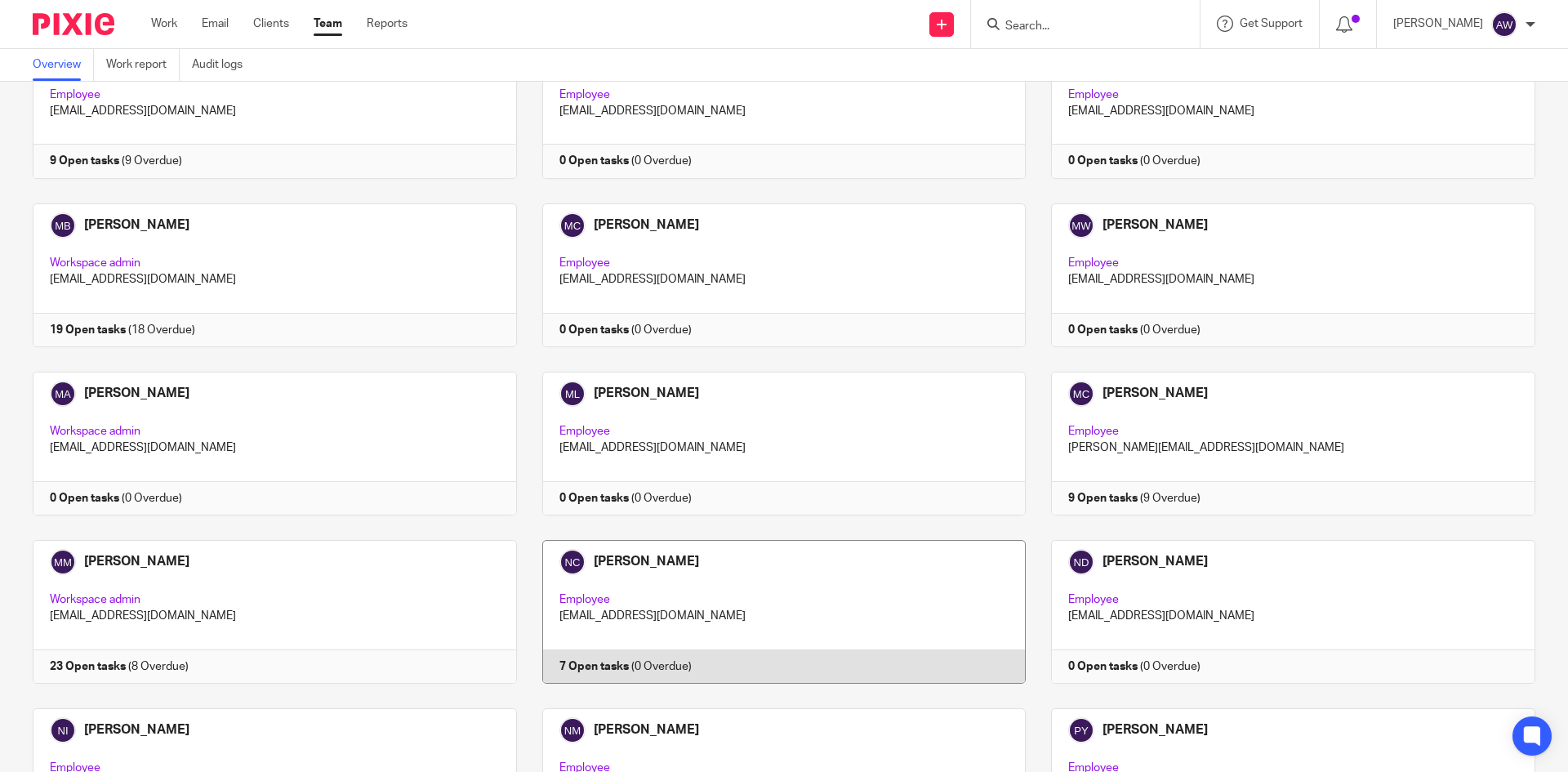
click at [673, 540] on link at bounding box center [772, 611] width 509 height 144
